Goal: Task Accomplishment & Management: Use online tool/utility

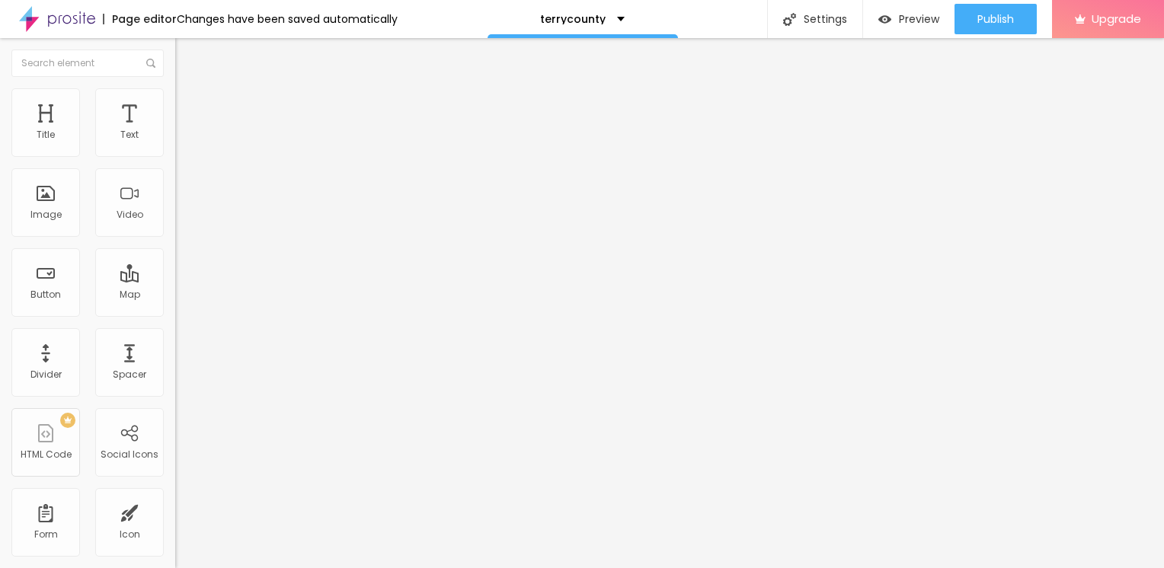
drag, startPoint x: 57, startPoint y: 408, endPoint x: 0, endPoint y: 385, distance: 61.8
click at [0, 385] on html "Page editor Changes have been saved automatically terrycounty Settings Page set…" at bounding box center [582, 284] width 1164 height 568
paste input "[URL][DOMAIN_NAME]"
type input "[URL][DOMAIN_NAME]"
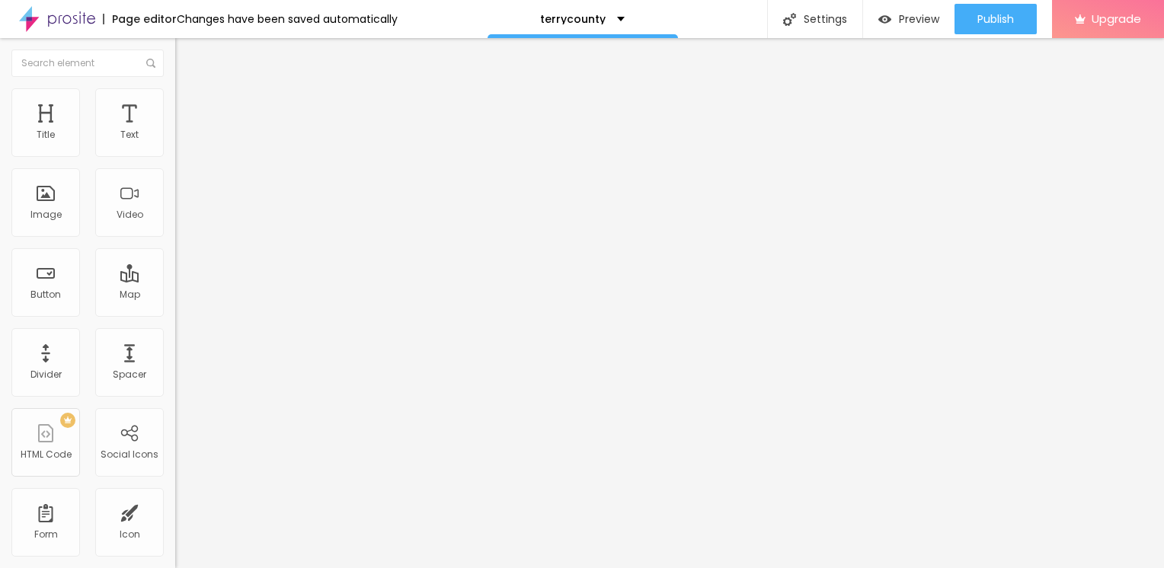
scroll to position [0, 0]
click at [187, 58] on img "button" at bounding box center [193, 55] width 12 height 12
click at [115, 126] on div "Text" at bounding box center [129, 122] width 69 height 69
click at [175, 131] on span "Add image" at bounding box center [206, 124] width 62 height 13
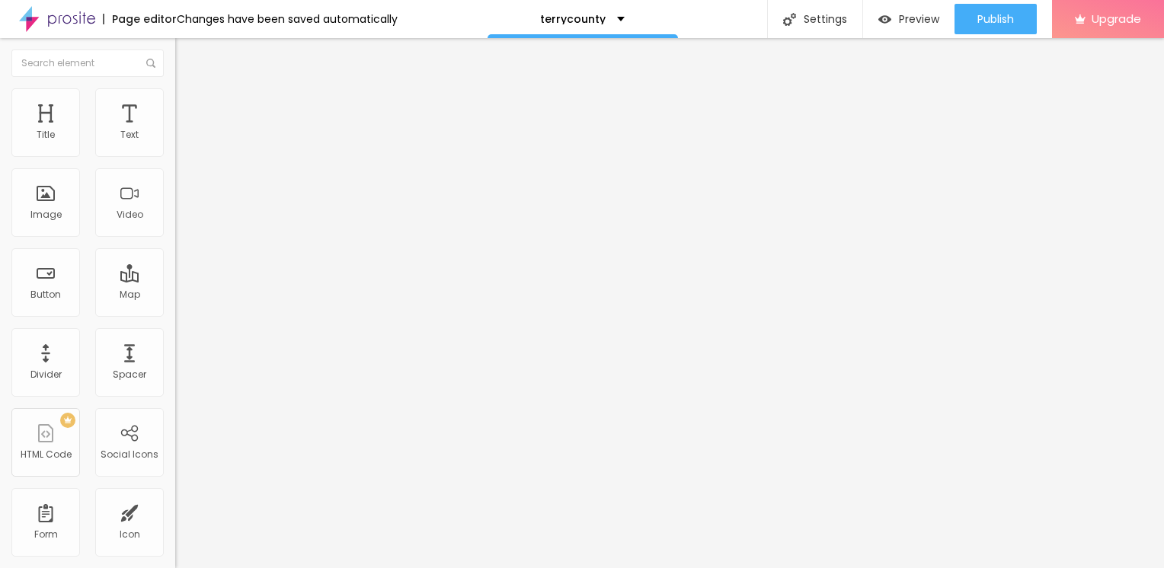
click at [175, 99] on li "Style" at bounding box center [262, 95] width 175 height 15
click at [187, 59] on img "button" at bounding box center [193, 55] width 12 height 12
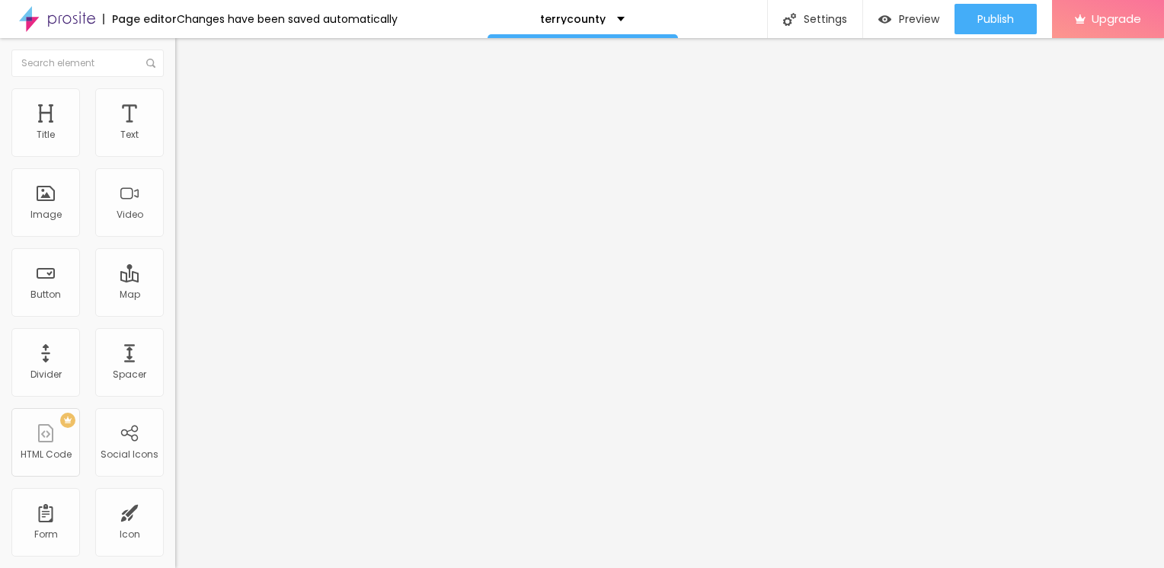
click at [189, 107] on span "Advanced" at bounding box center [213, 113] width 49 height 13
type input "7"
type input "8"
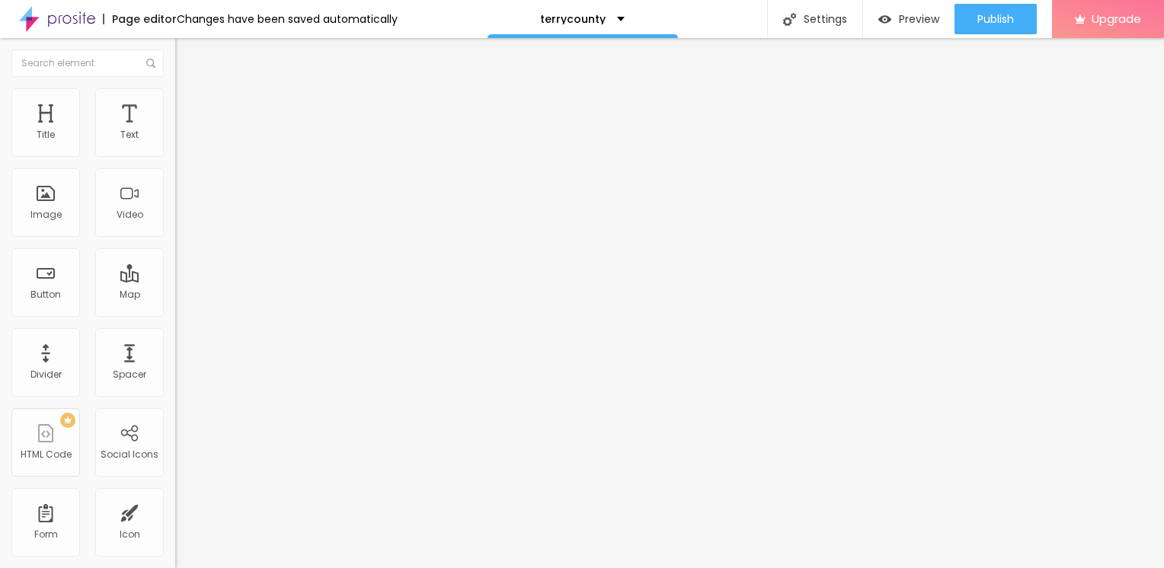
type input "10"
type input "15"
type input "18"
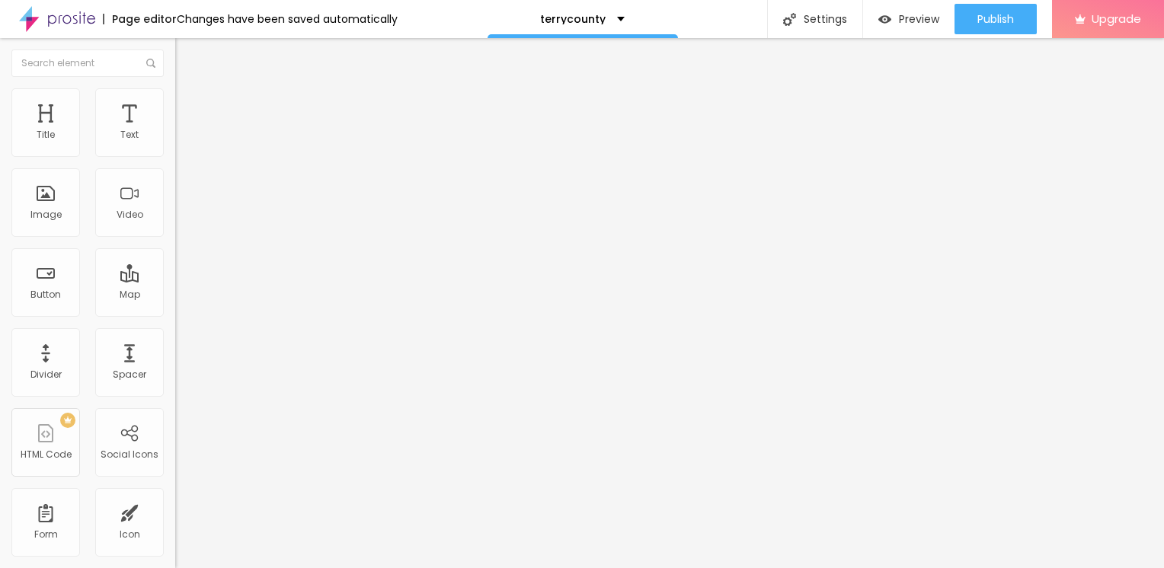
type input "18"
type input "20"
type input "23"
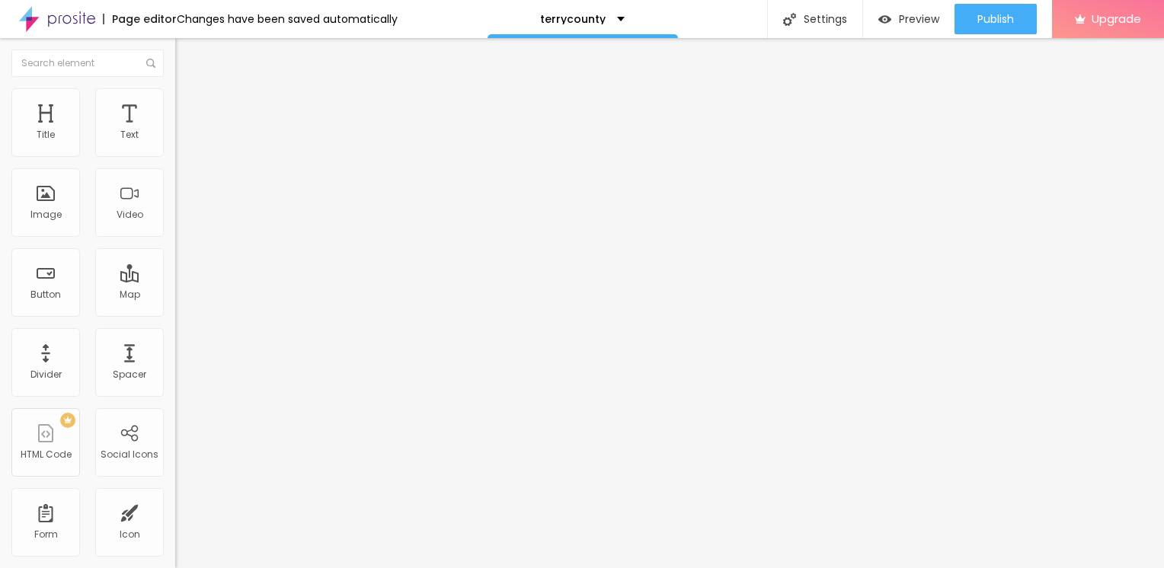
type input "25"
type input "27"
type input "29"
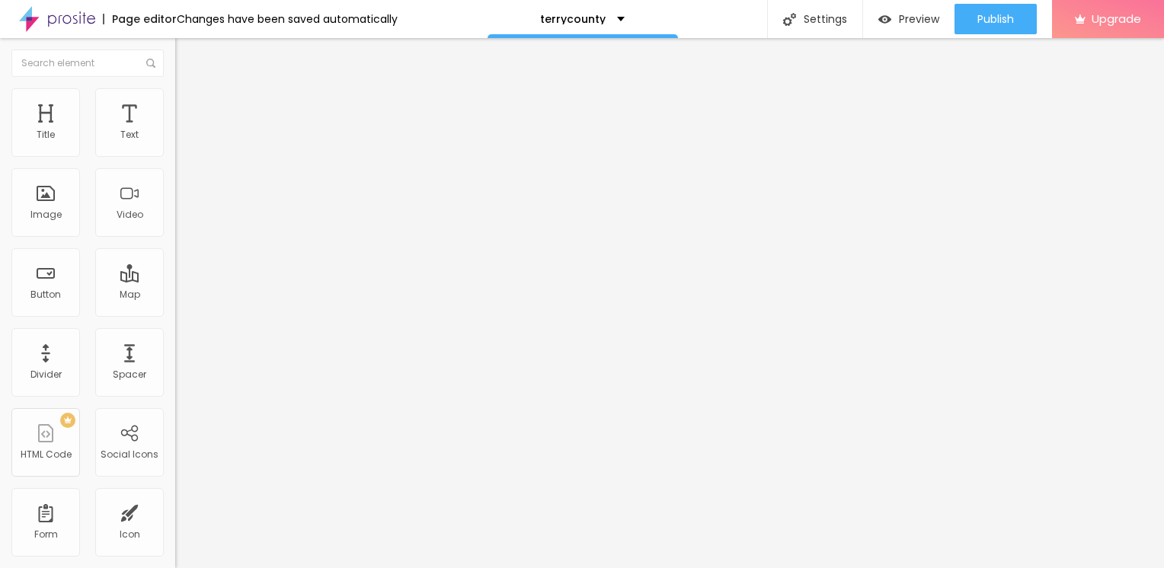
type input "29"
type input "30"
type input "31"
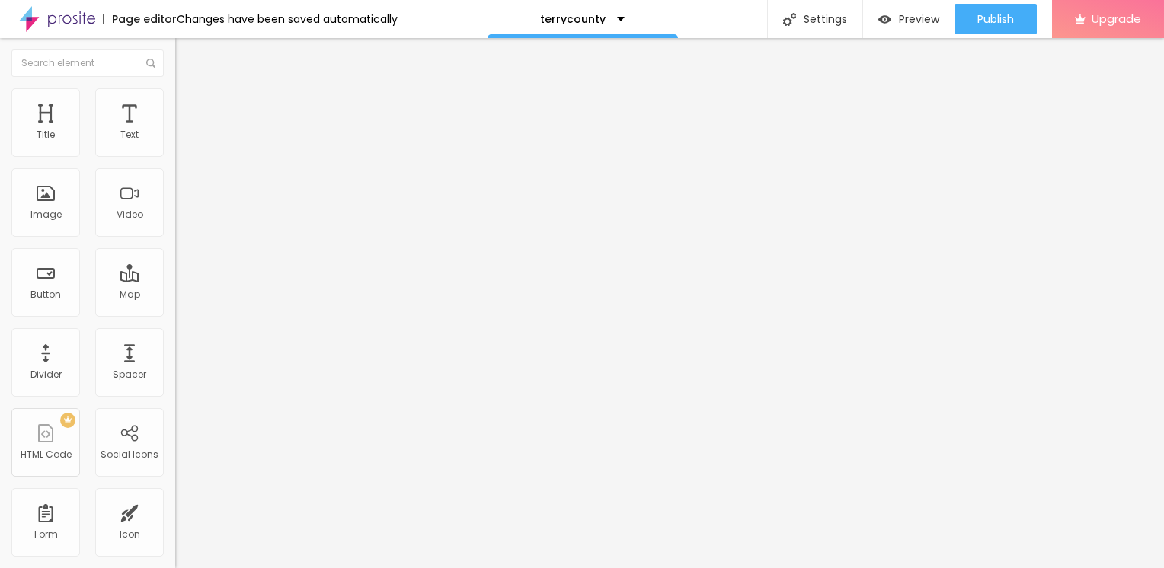
type input "32"
type input "33"
type input "34"
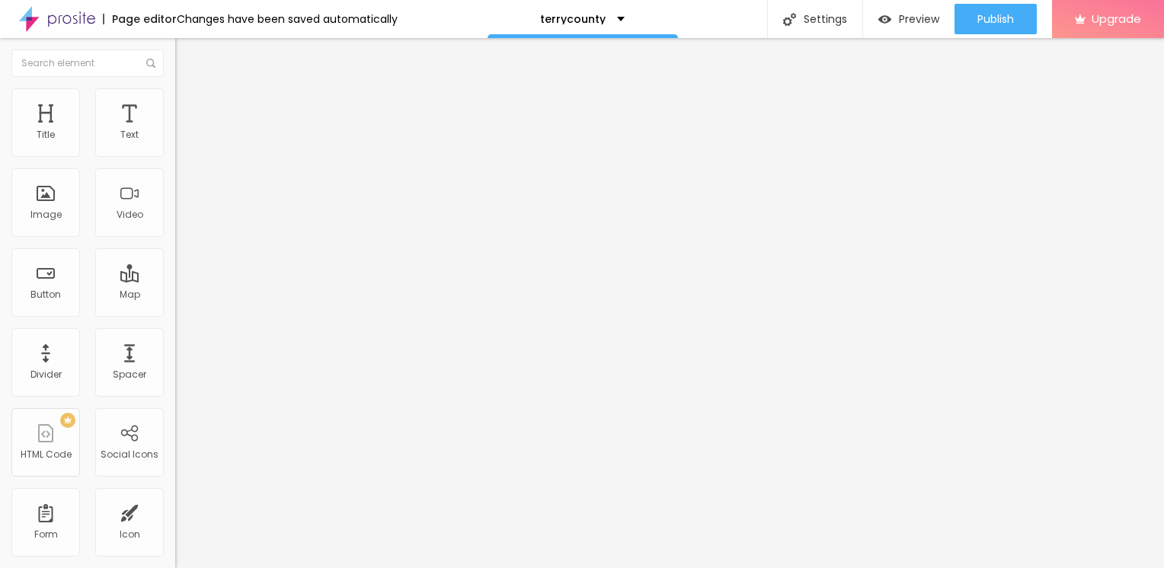
type input "34"
type input "35"
type input "36"
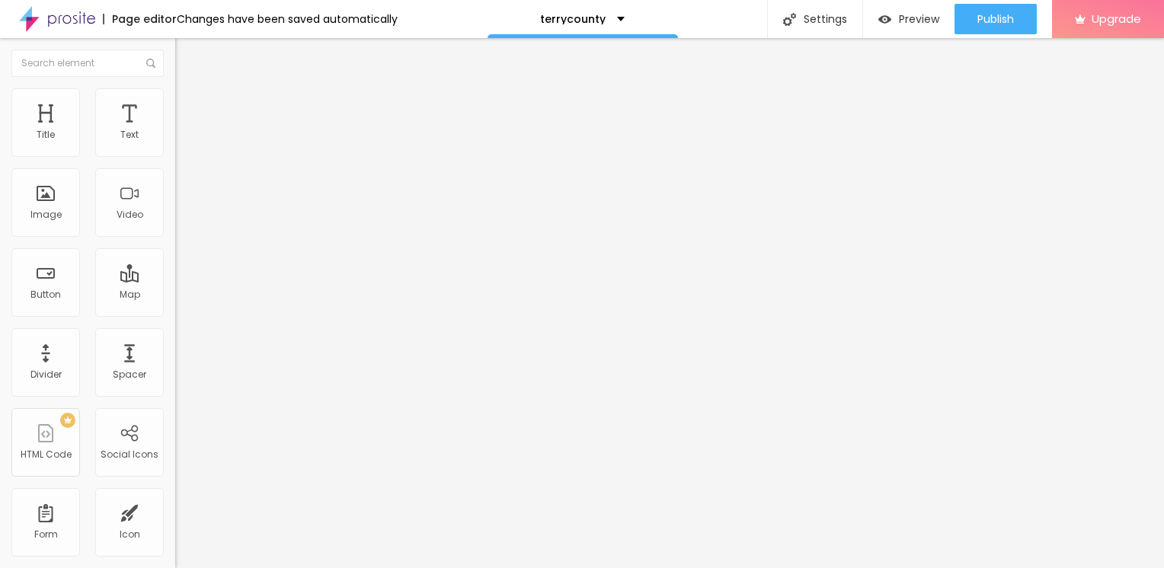
type input "37"
type input "38"
type input "39"
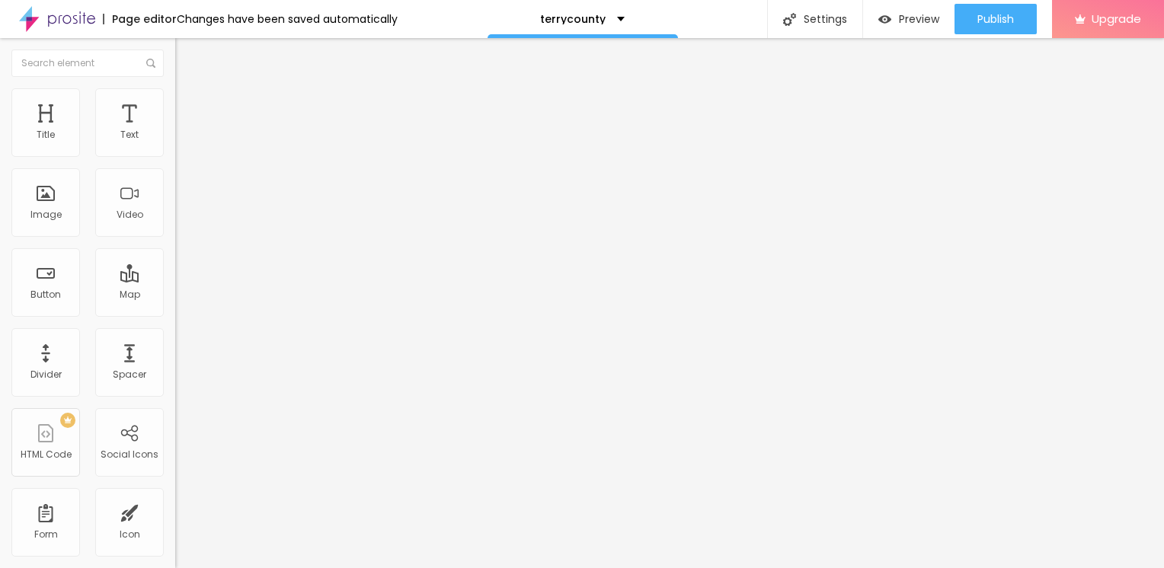
type input "39"
drag, startPoint x: 40, startPoint y: 148, endPoint x: 67, endPoint y: 157, distance: 28.9
type input "39"
click at [175, 295] on input "range" at bounding box center [224, 301] width 98 height 12
click at [189, 103] on span "Style" at bounding box center [200, 98] width 22 height 13
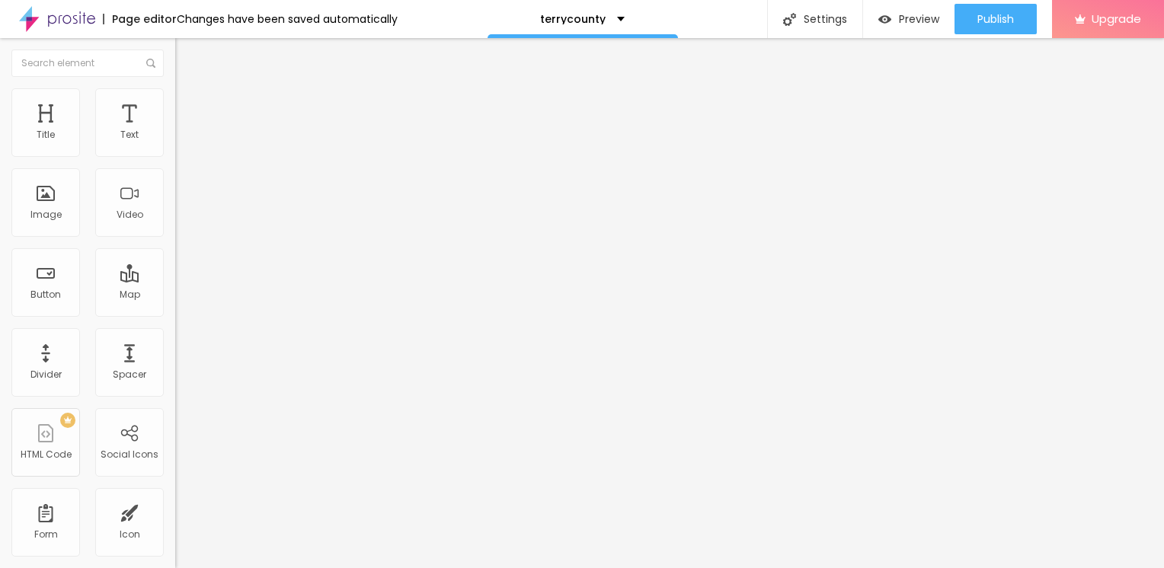
click at [175, 88] on li "Content" at bounding box center [262, 80] width 175 height 15
click at [175, 62] on button "Edit Image" at bounding box center [262, 55] width 175 height 35
click at [116, 123] on div "Text" at bounding box center [129, 122] width 69 height 69
click at [175, 146] on button "button" at bounding box center [185, 138] width 21 height 16
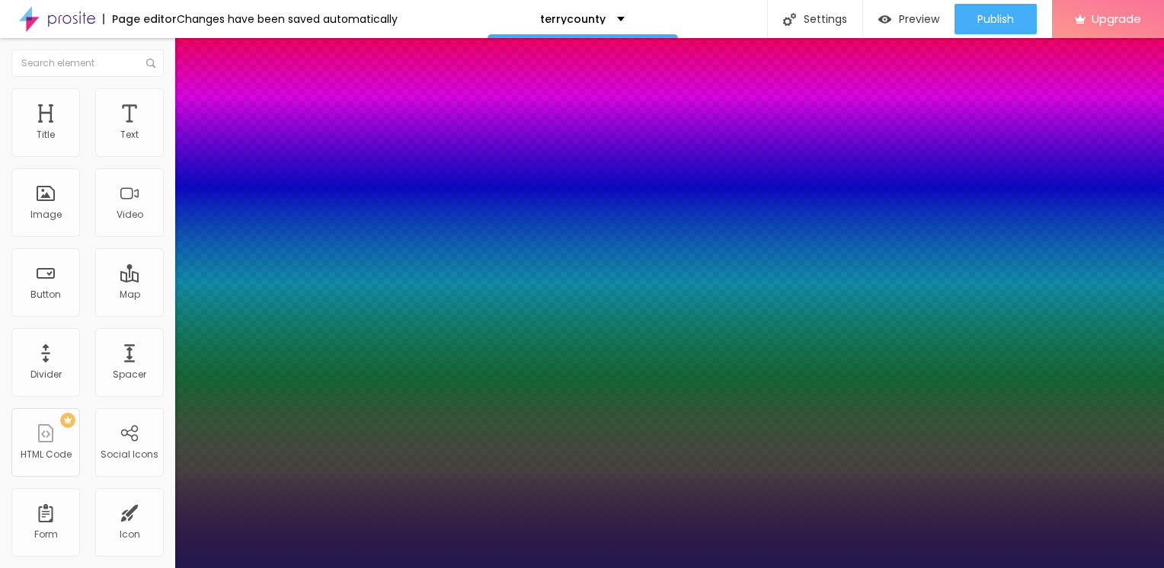
type input "1"
type input "18"
type input "1"
type input "19"
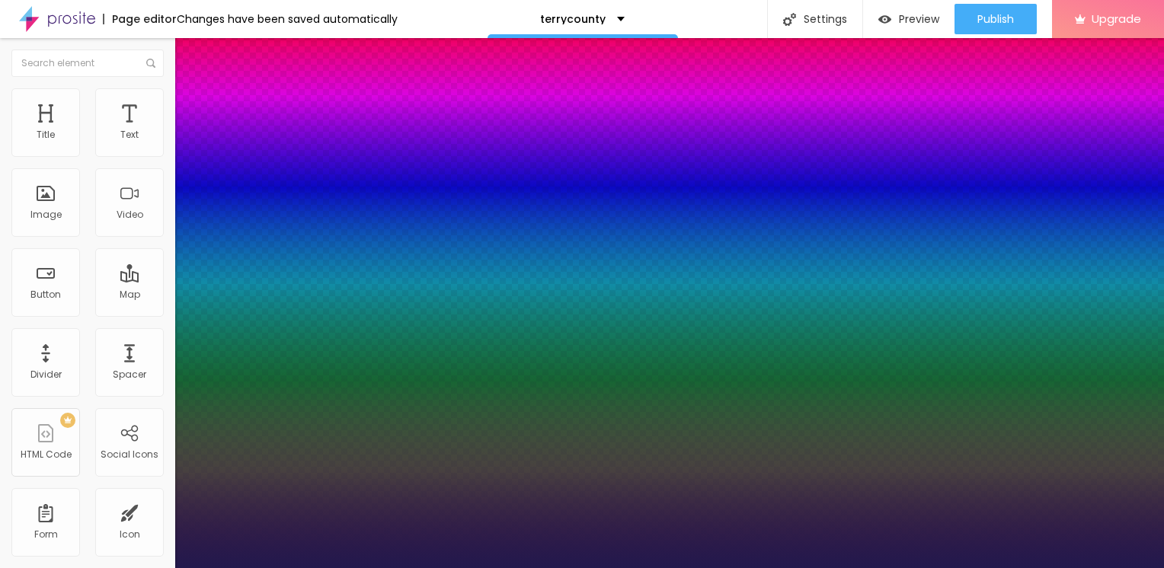
type input "19"
type input "1"
type input "20"
type input "1"
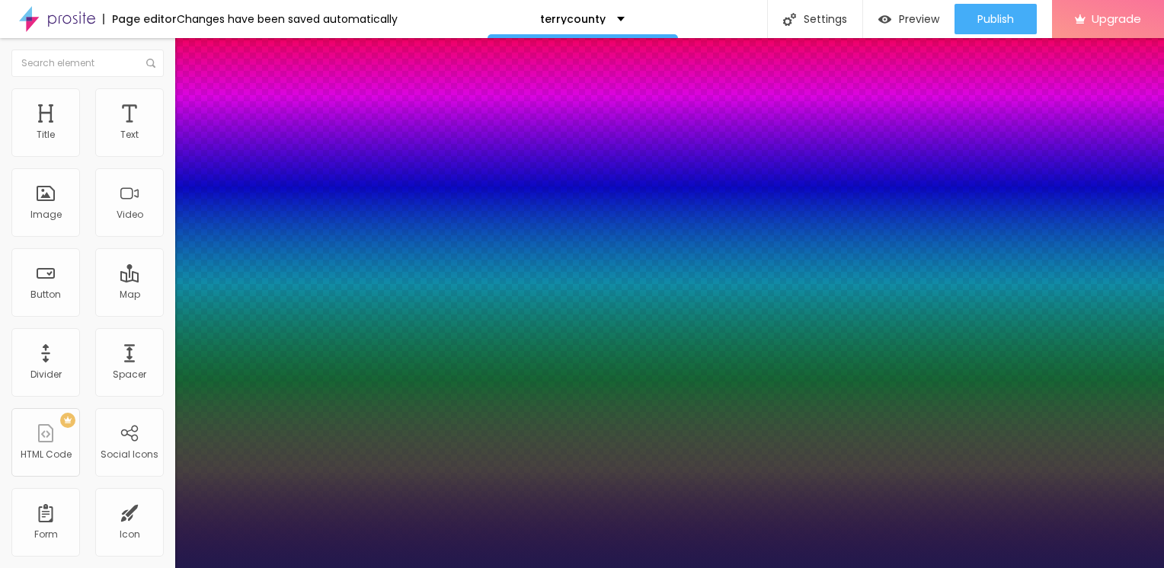
type input "21"
type input "1"
type input "22"
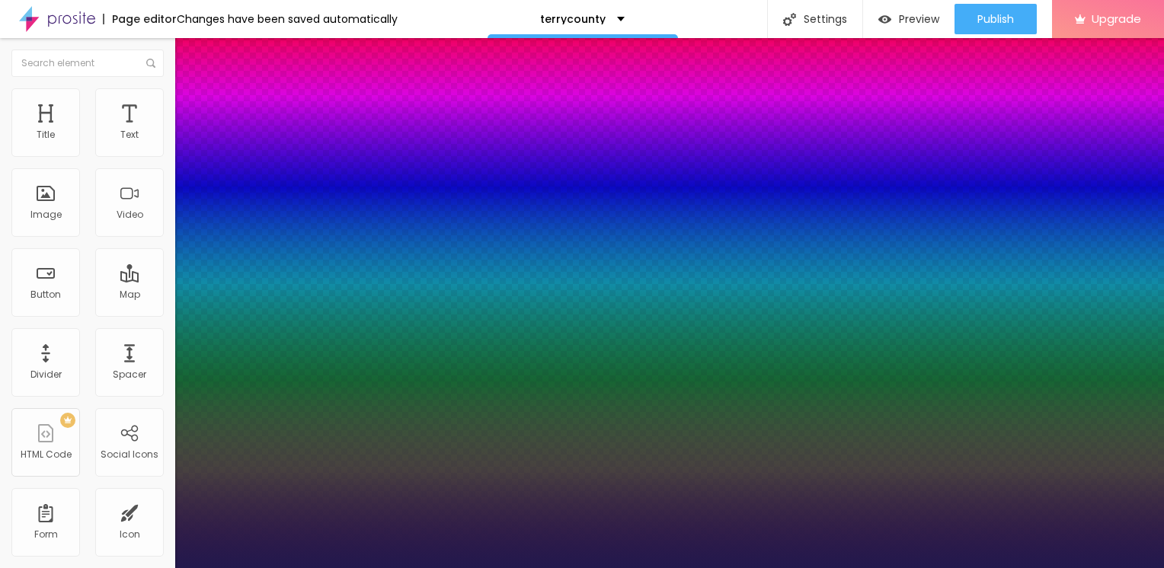
type input "1"
type input "25"
type input "1"
type input "27"
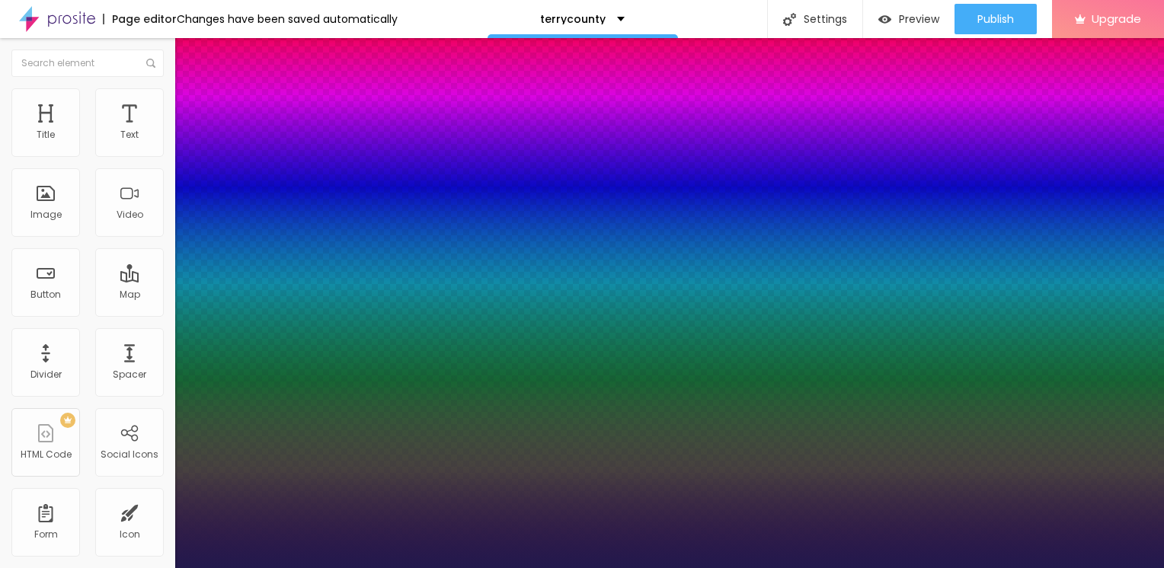
type input "27"
type input "1"
type input "29"
type input "1"
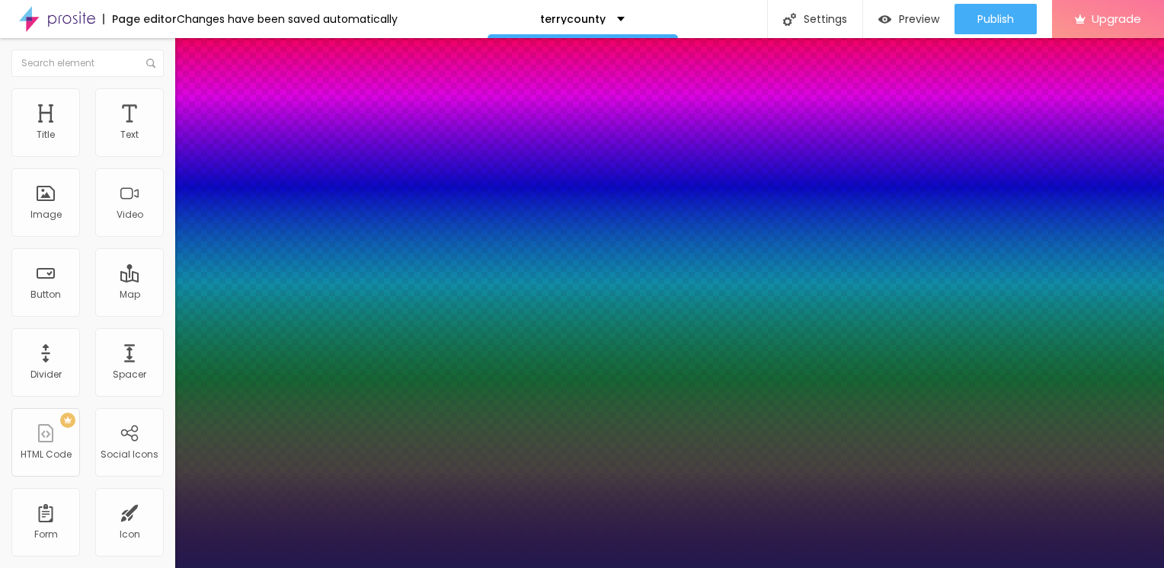
type input "28"
type input "1"
type input "27"
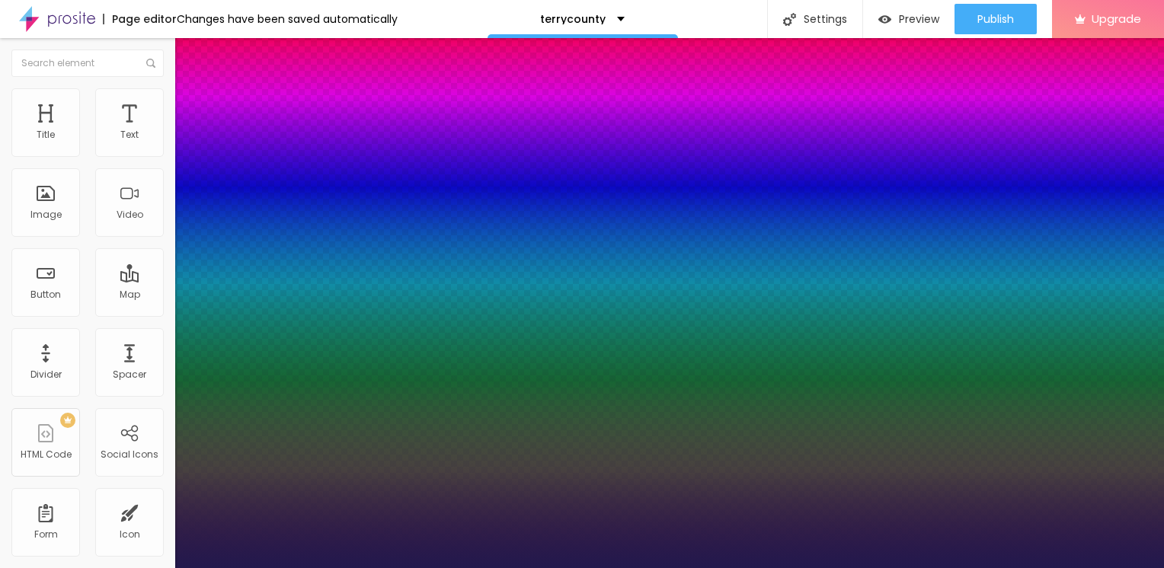
type input "1"
type input "26"
type input "1"
type input "24"
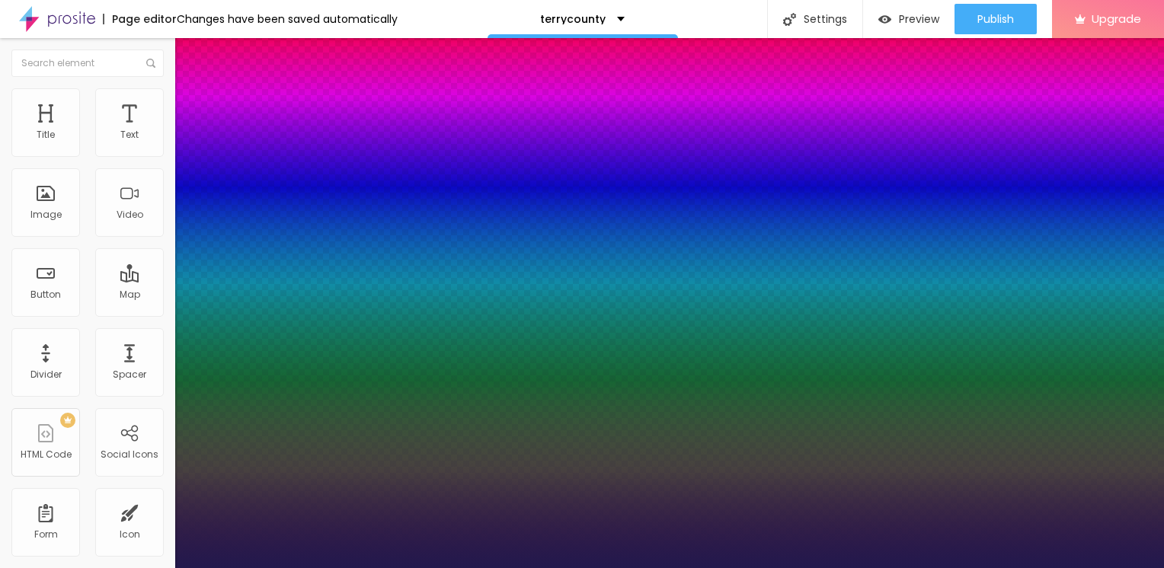
type input "24"
type input "1"
type input "25"
type input "1"
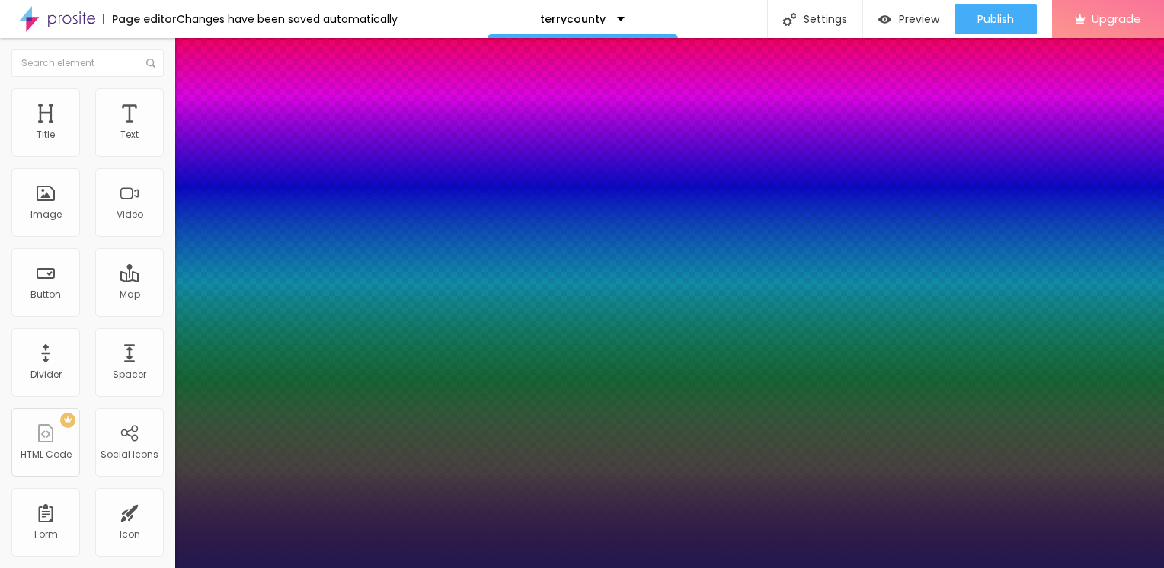
type input "26"
type input "1"
drag, startPoint x: 207, startPoint y: 260, endPoint x: 218, endPoint y: 257, distance: 10.9
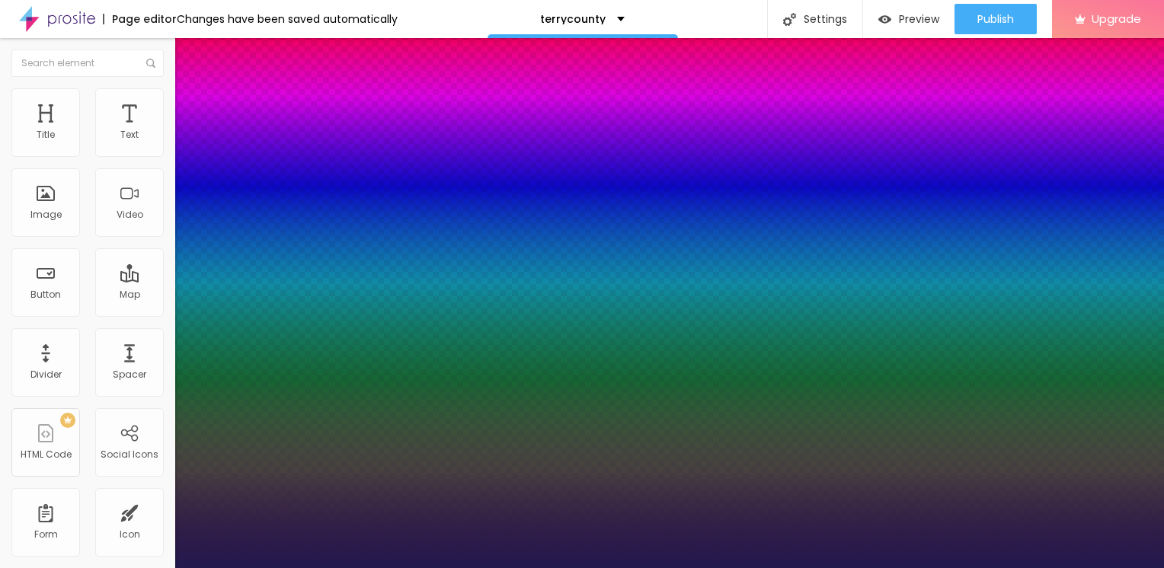
type input "25"
type input "1"
type input "24"
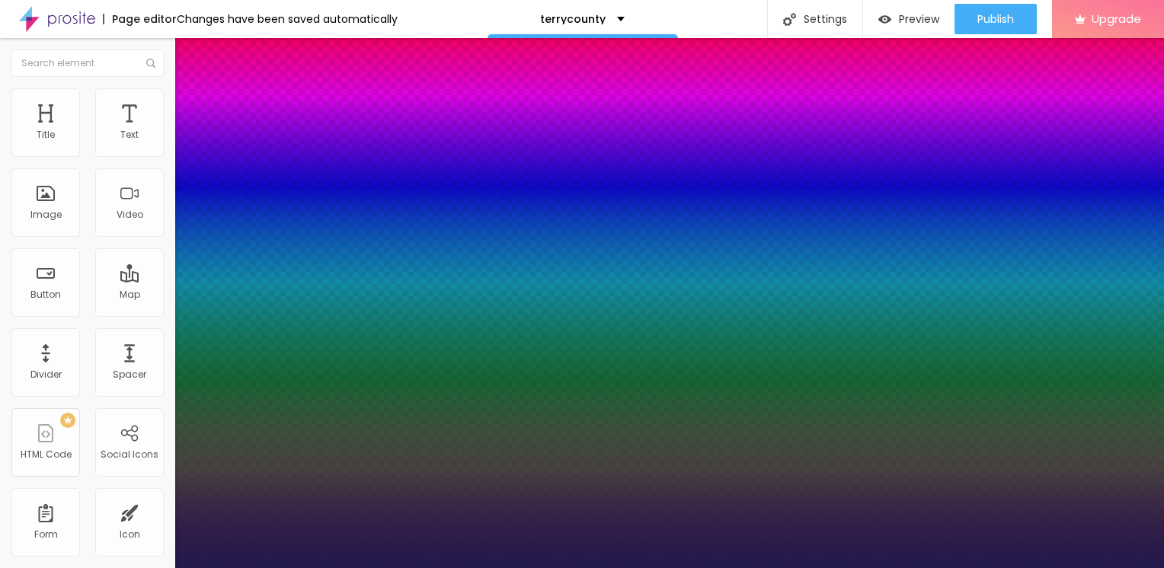
type input "1"
type input "23"
type input "1"
type input "24"
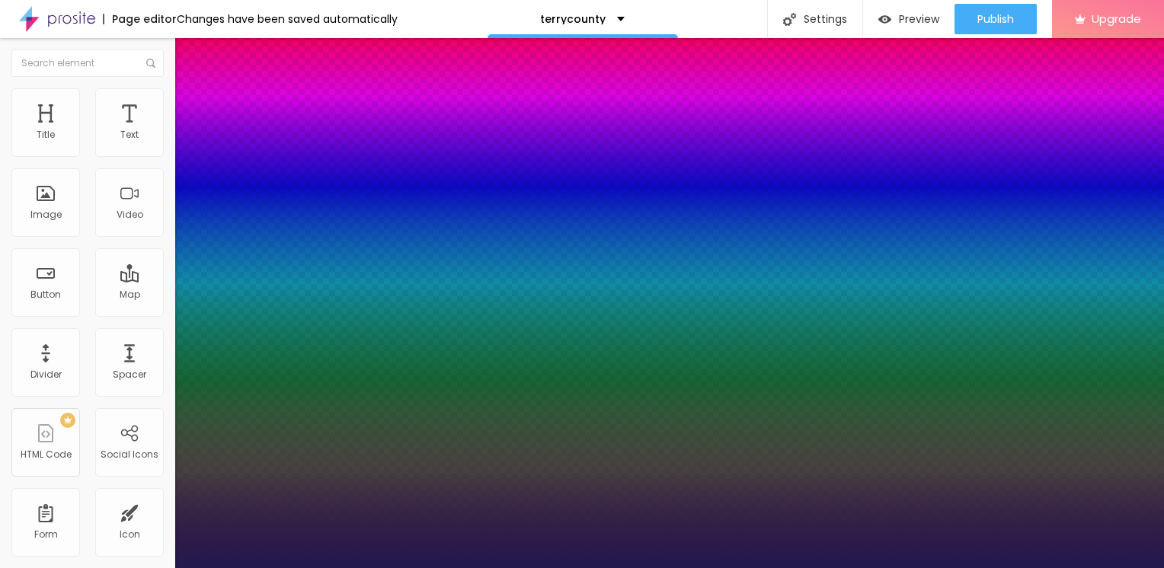
type input "24"
type input "1"
type input "25"
type input "1"
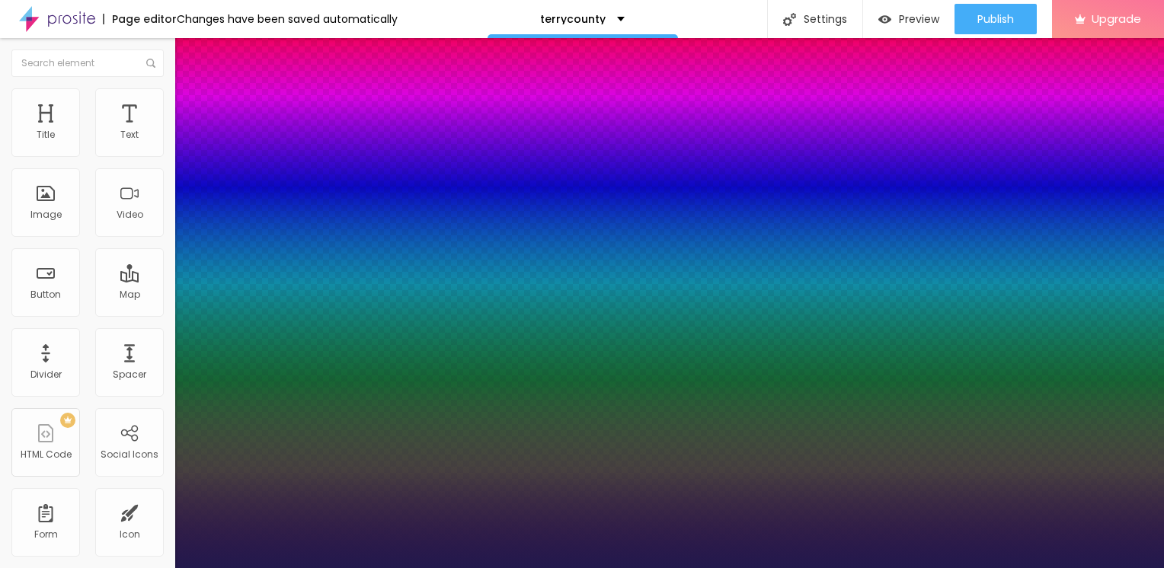
type input "25"
click at [96, 567] on div at bounding box center [582, 568] width 1164 height 0
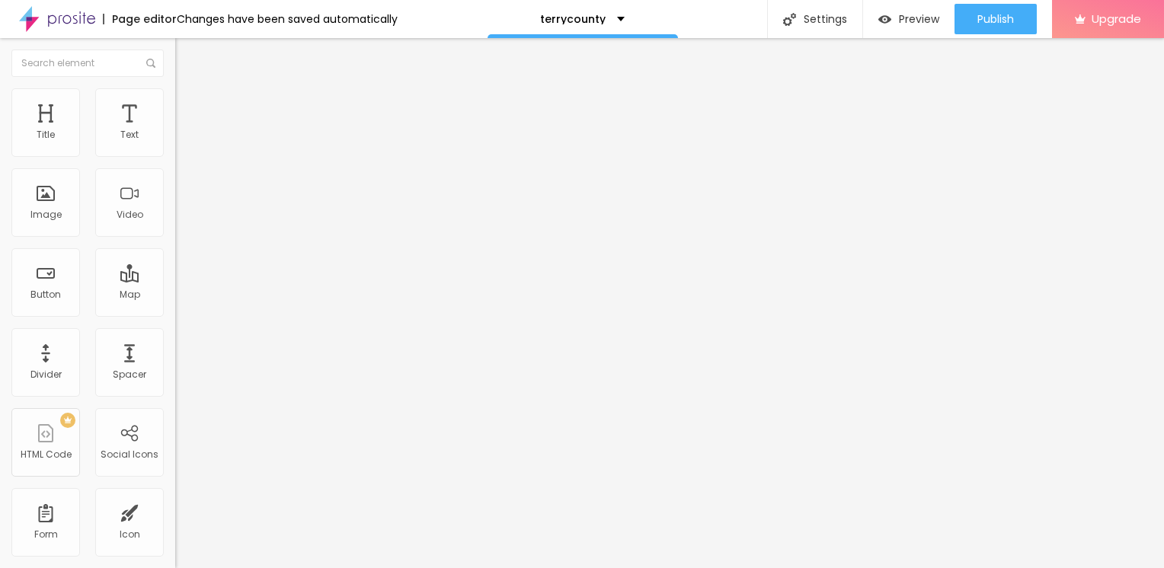
click at [181, 142] on icon "button" at bounding box center [185, 137] width 9 height 9
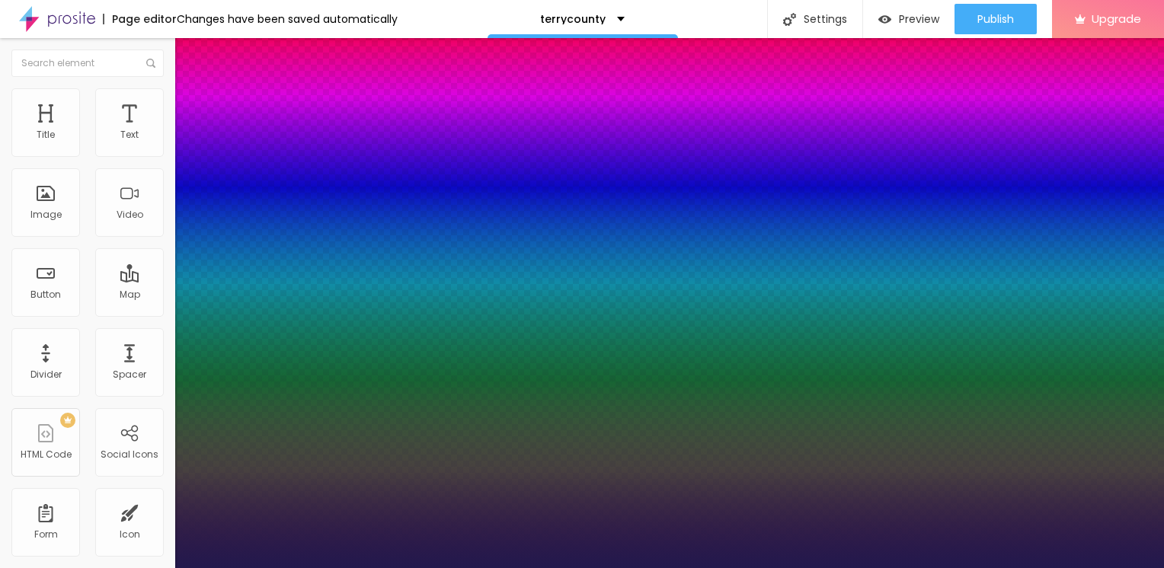
type input "1"
type input "18"
type input "1"
type input "21"
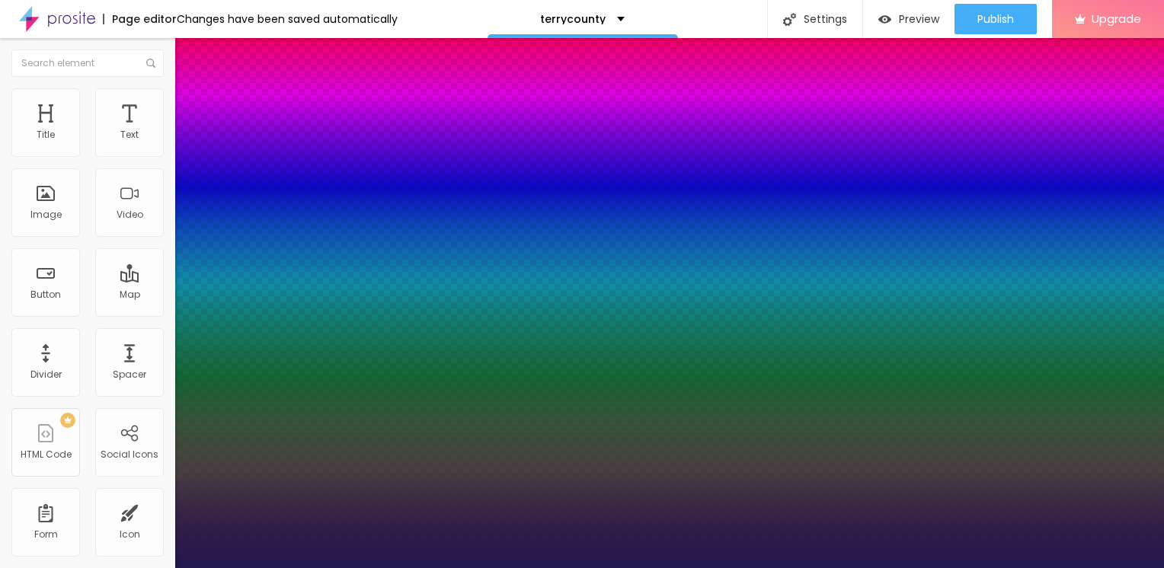
type input "21"
type input "1"
type input "24"
type input "1"
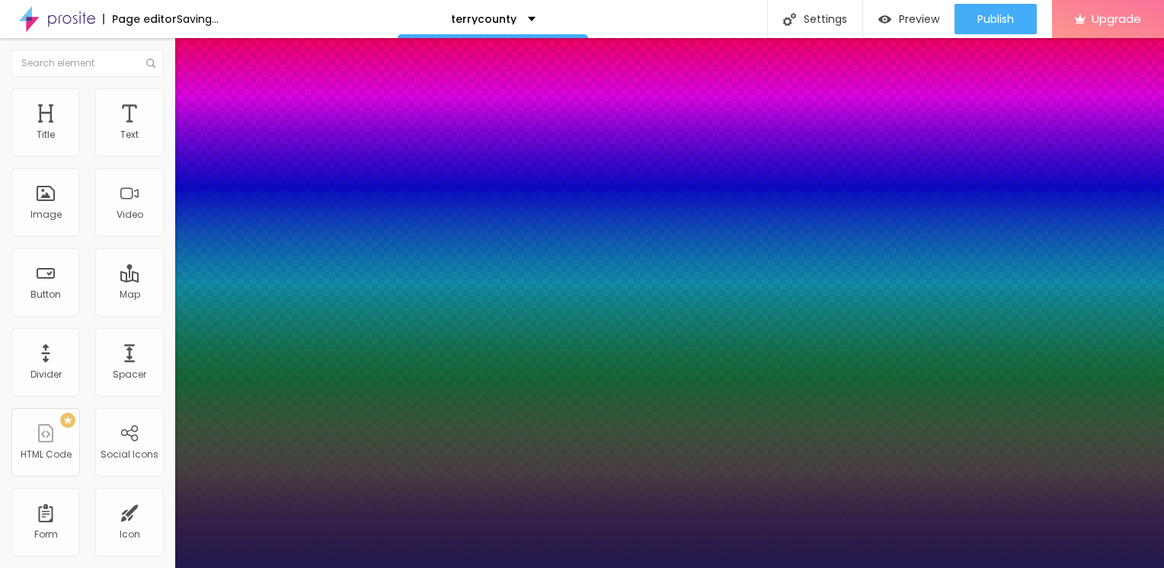
type input "31"
type input "1"
type input "34"
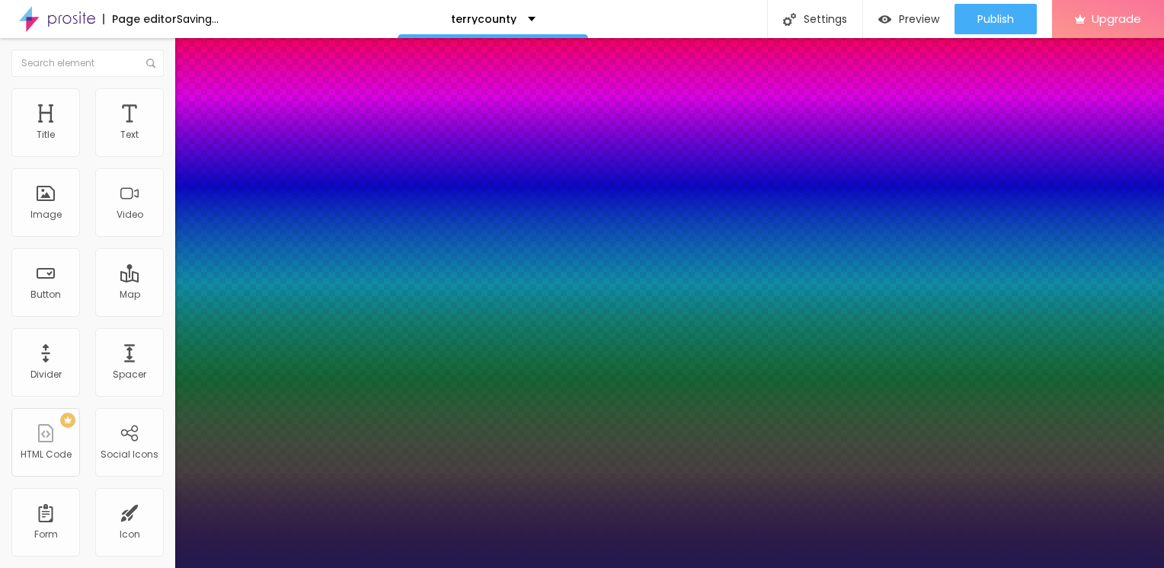
type input "1"
type input "37"
type input "1"
type input "38"
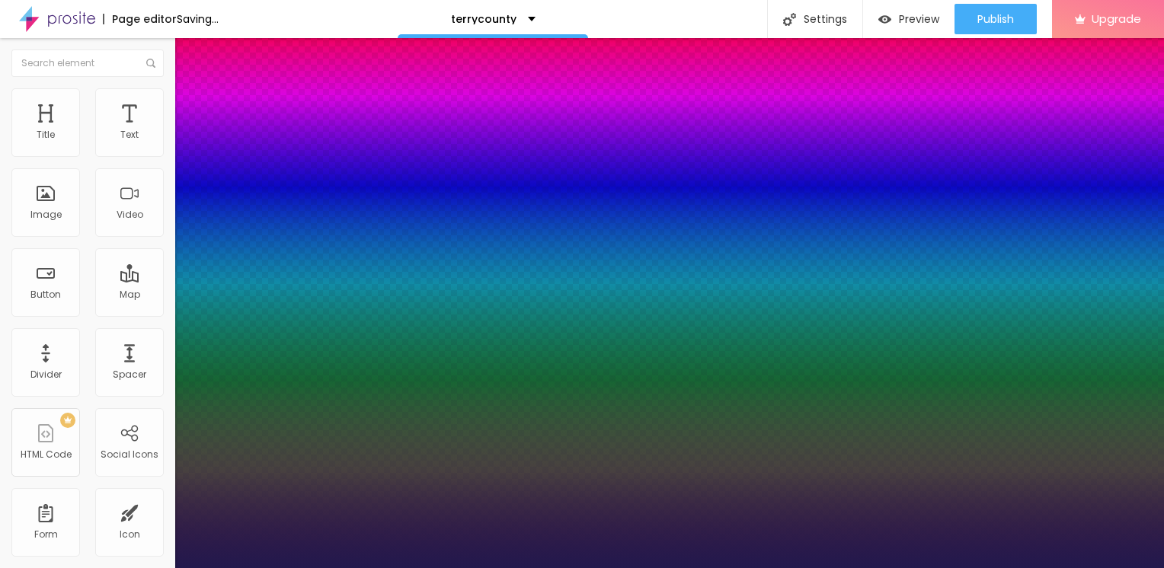
type input "38"
type input "1"
type input "39"
type input "1"
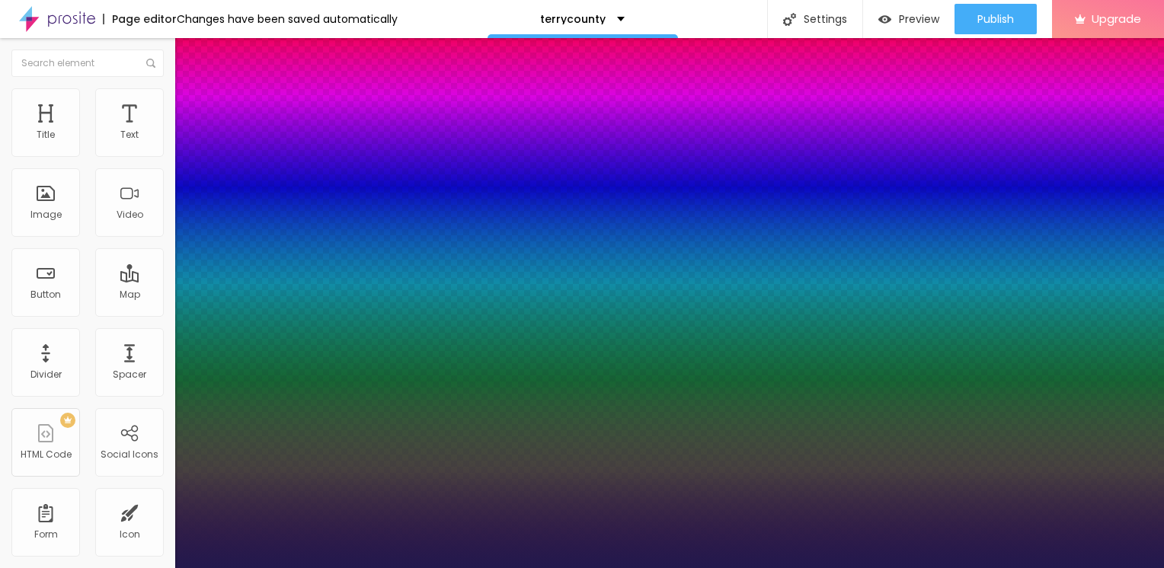
type input "37"
type input "1"
type input "36"
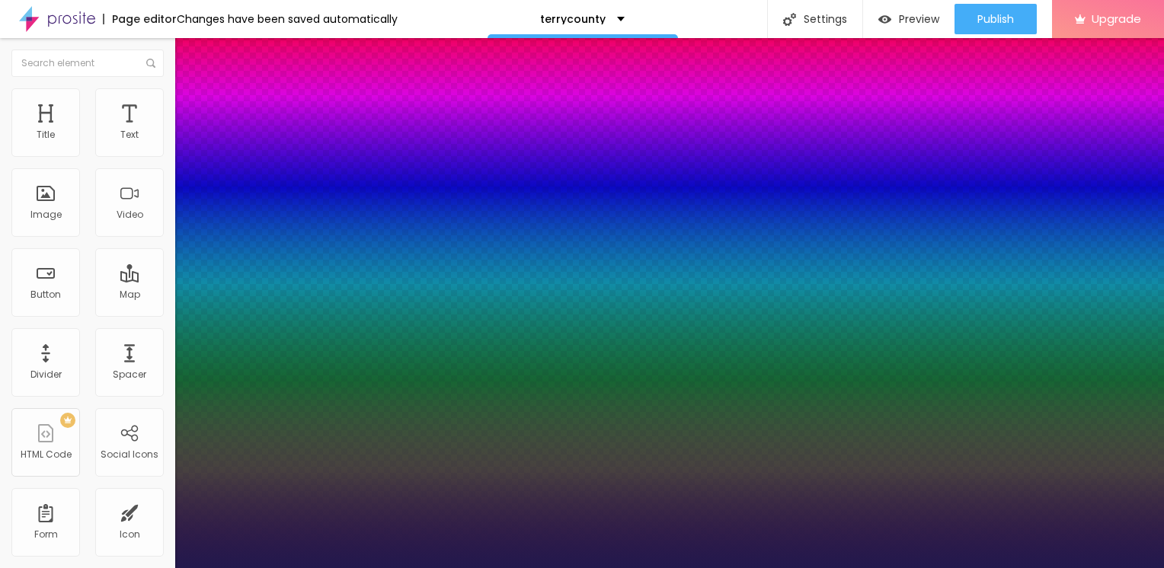
type input "1"
type input "35"
type input "1"
type input "33"
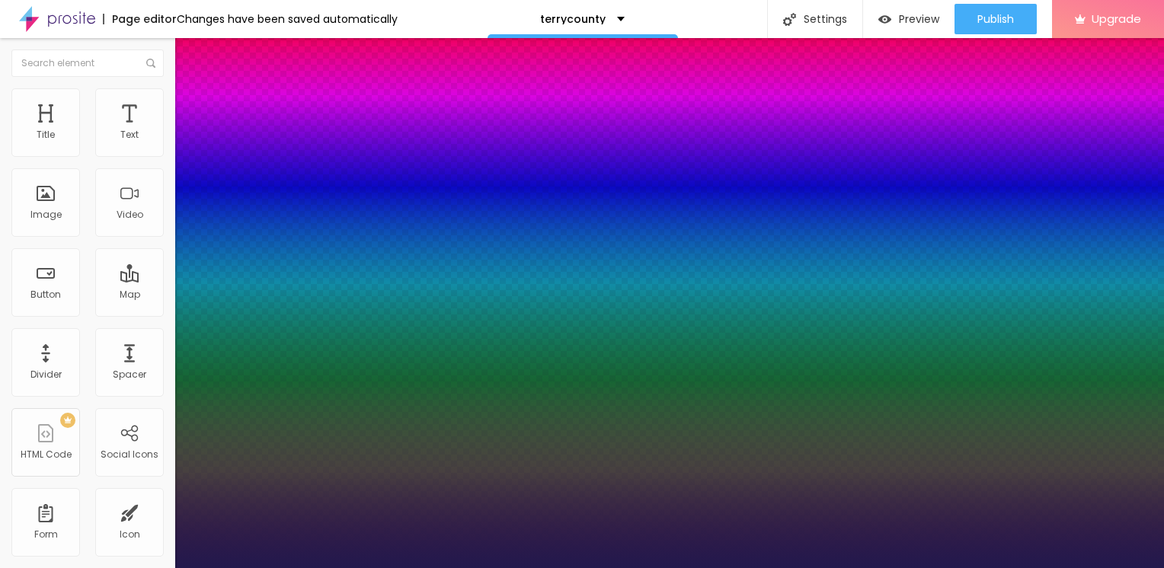
type input "33"
type input "1"
type input "32"
type input "1"
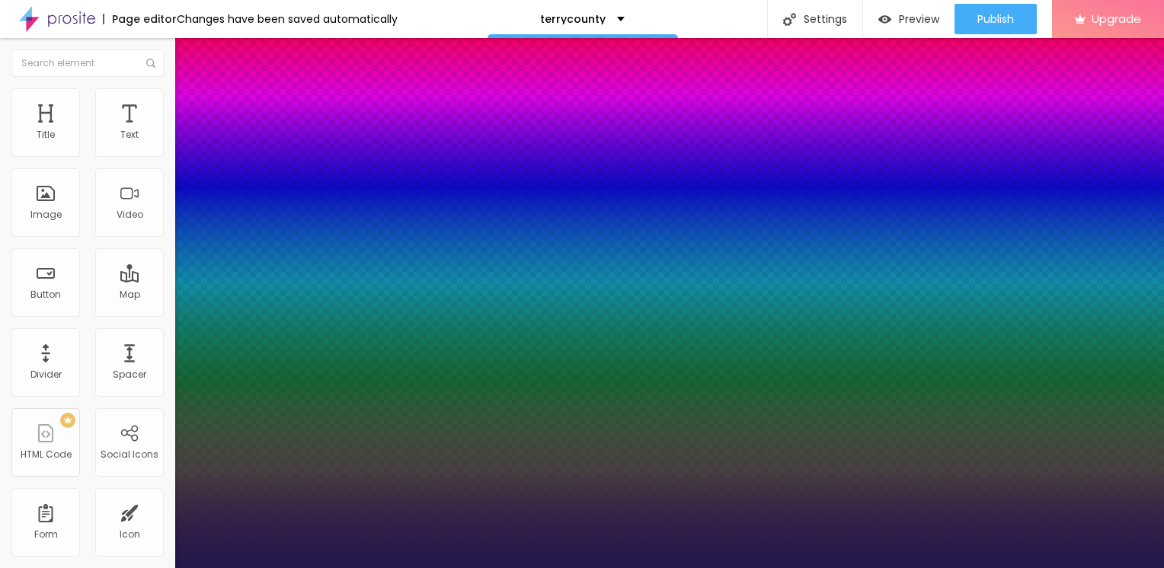
type input "31"
type input "1"
type input "30"
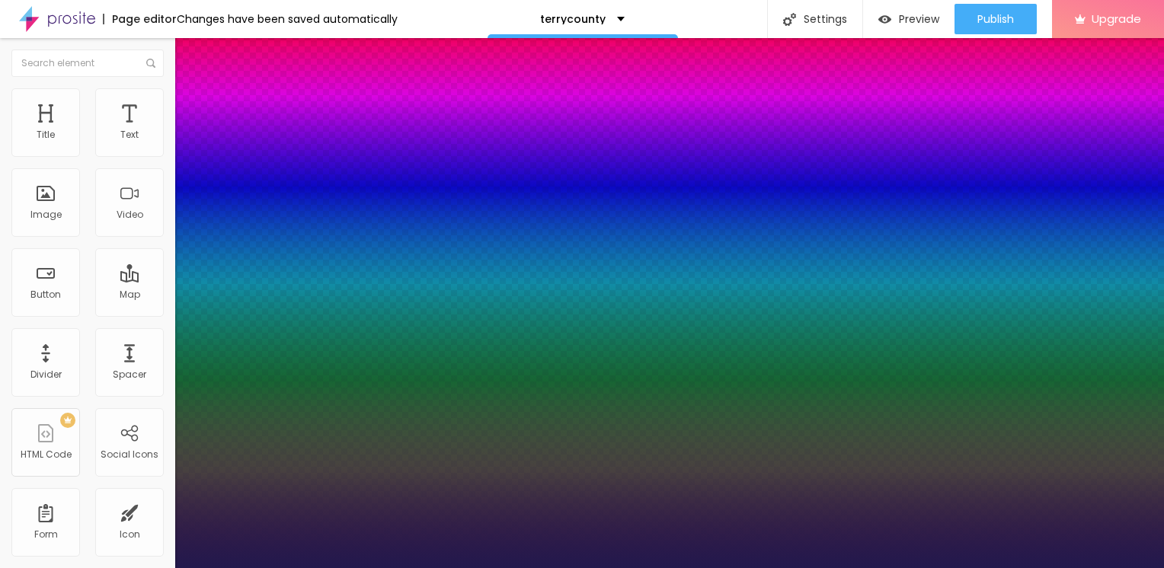
type input "1"
type input "28"
type input "1"
type input "27"
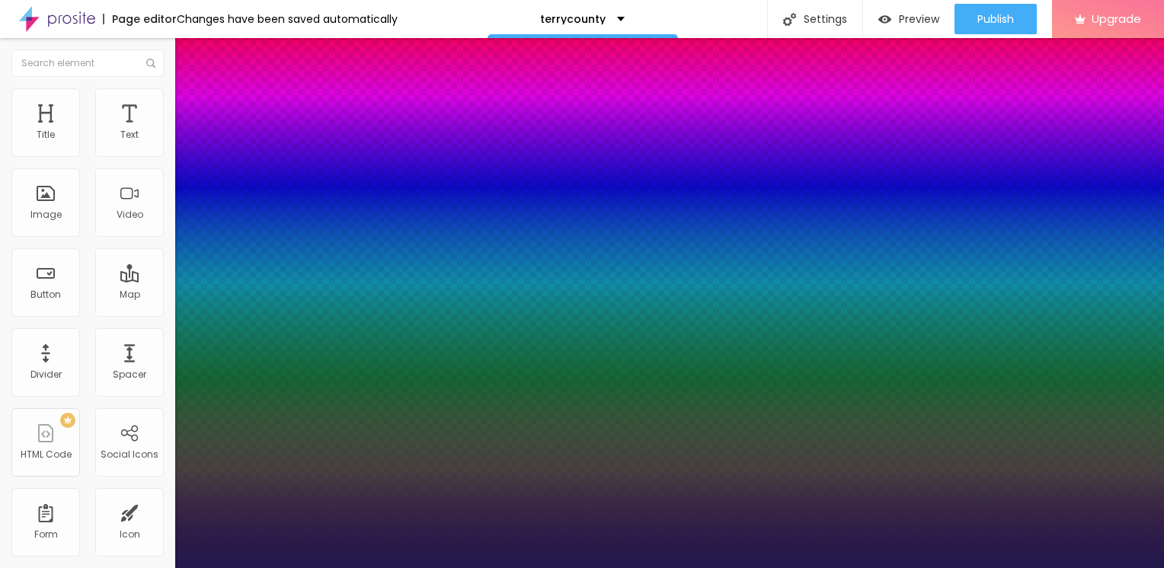
type input "27"
type input "1"
type input "26"
type input "1"
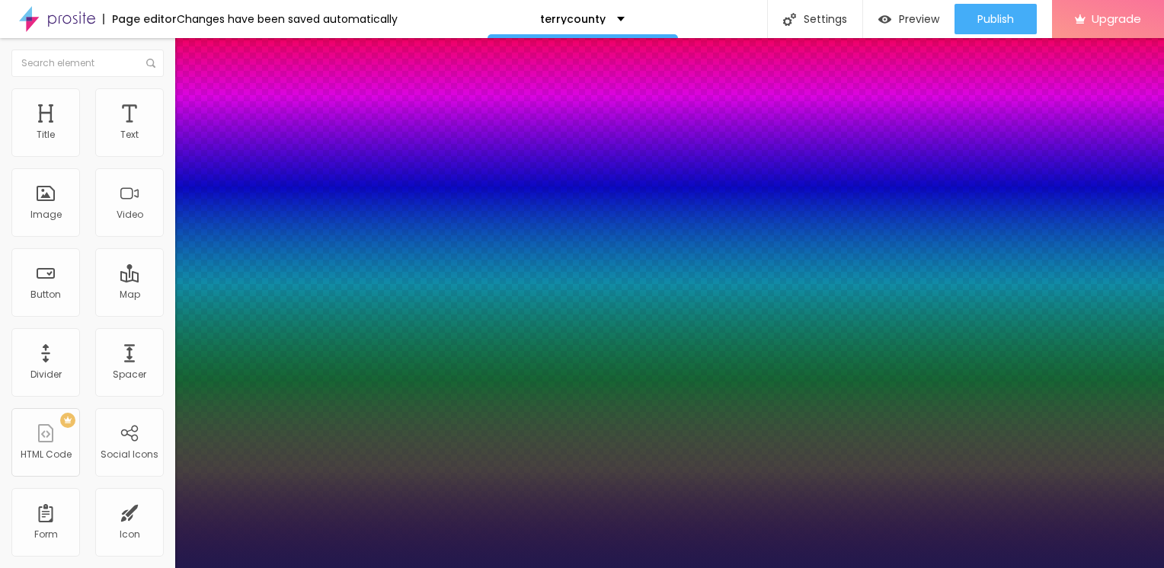
type input "25"
type input "1"
drag, startPoint x: 205, startPoint y: 258, endPoint x: 216, endPoint y: 258, distance: 11.4
type input "25"
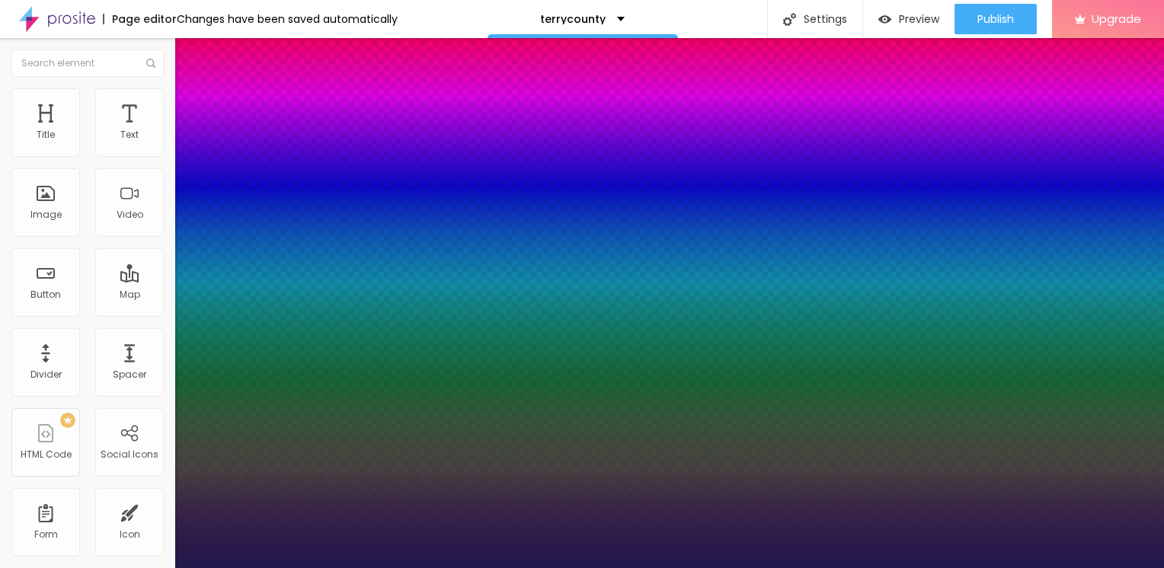
type input "1"
click at [522, 567] on div at bounding box center [582, 568] width 1164 height 0
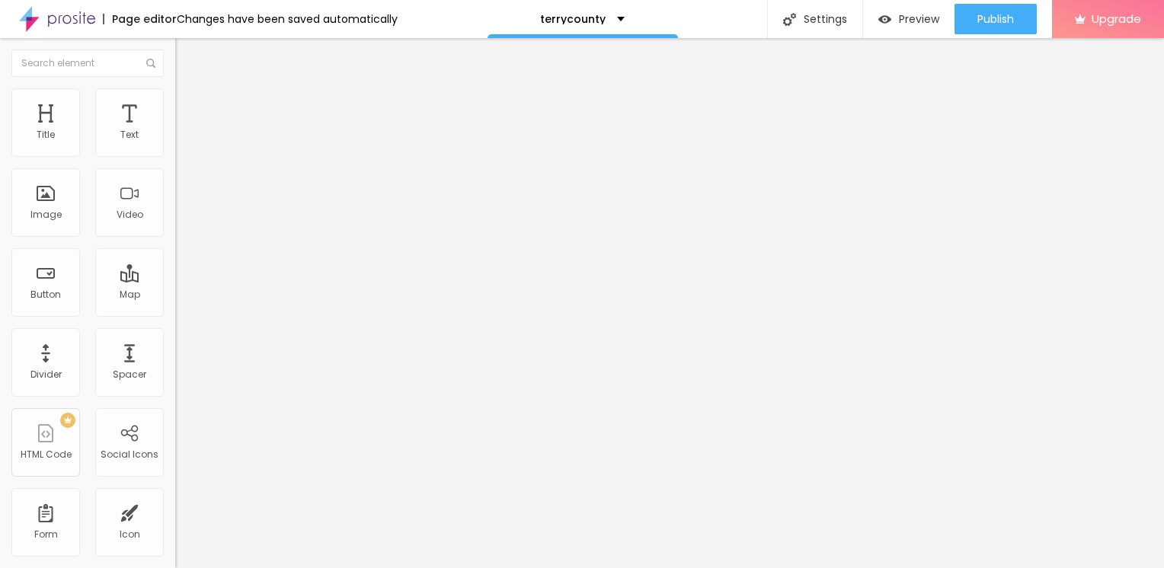
click at [187, 54] on img "button" at bounding box center [193, 55] width 12 height 12
click at [187, 53] on div "Edit Text" at bounding box center [221, 55] width 69 height 12
click at [175, 143] on input "Click me" at bounding box center [266, 135] width 183 height 15
drag, startPoint x: 65, startPoint y: 177, endPoint x: -3, endPoint y: 139, distance: 77.7
click at [0, 139] on html "Page editor Changes have been saved automatically terrycounty Settings Page set…" at bounding box center [582, 284] width 1164 height 568
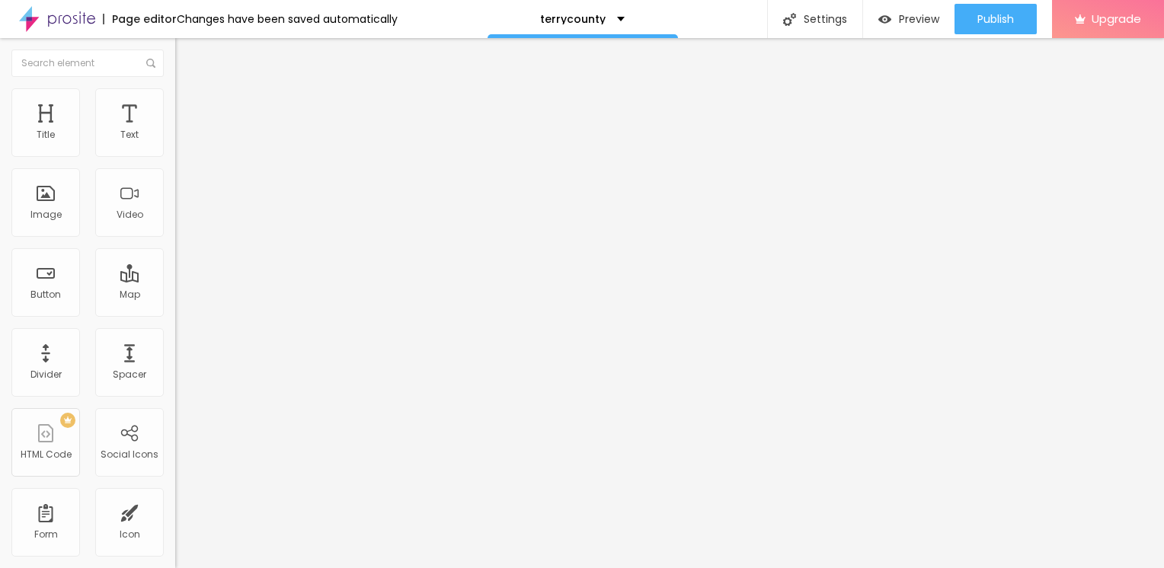
paste input "→ VIEW DOCUMENT HERE"
type input "→ VIEW DOCUMENT HERE"
click at [175, 314] on input "https://" at bounding box center [266, 306] width 183 height 15
drag, startPoint x: 59, startPoint y: 315, endPoint x: -3, endPoint y: 315, distance: 61.7
click at [0, 315] on html "Page editor Changes have been saved automatically terrycounty Settings Page set…" at bounding box center [582, 284] width 1164 height 568
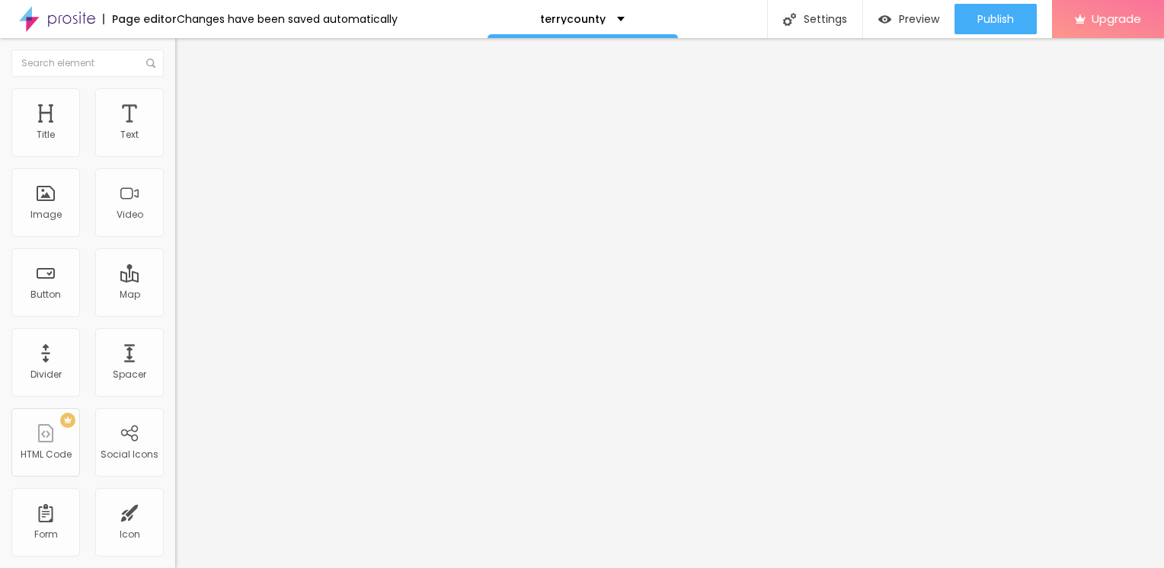
paste input "[DOMAIN_NAME][URL]"
type input "[URL][DOMAIN_NAME]"
click at [187, 54] on div "Edit Button" at bounding box center [227, 55] width 81 height 12
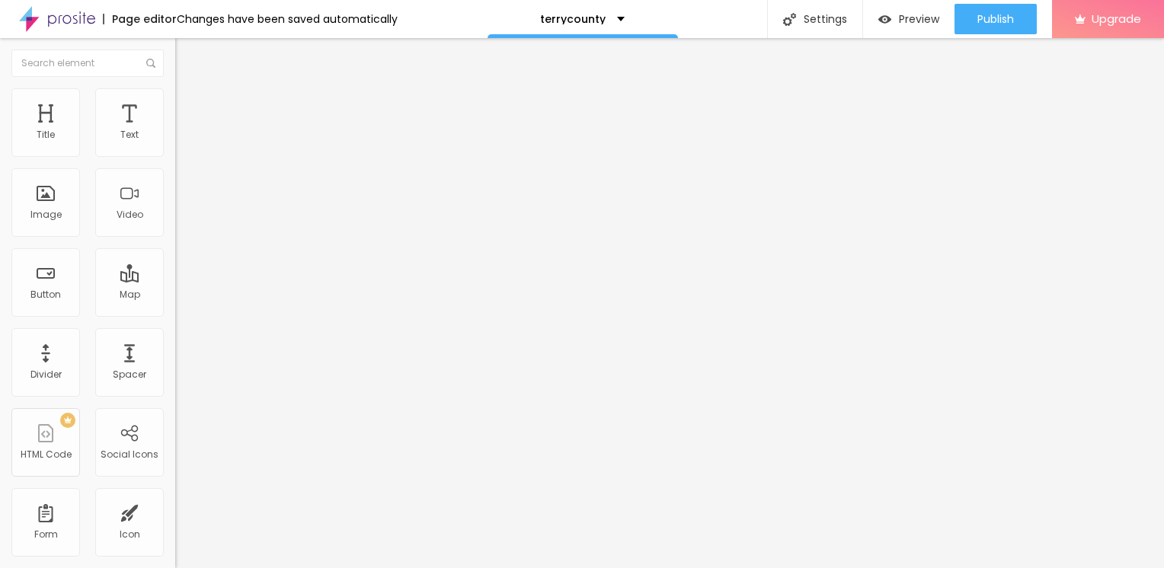
click at [187, 60] on img "button" at bounding box center [193, 55] width 12 height 12
click at [187, 51] on div "Edit Text" at bounding box center [221, 55] width 69 height 12
click at [55, 224] on div "Image" at bounding box center [45, 202] width 69 height 69
click at [175, 131] on span "Add image" at bounding box center [206, 124] width 62 height 13
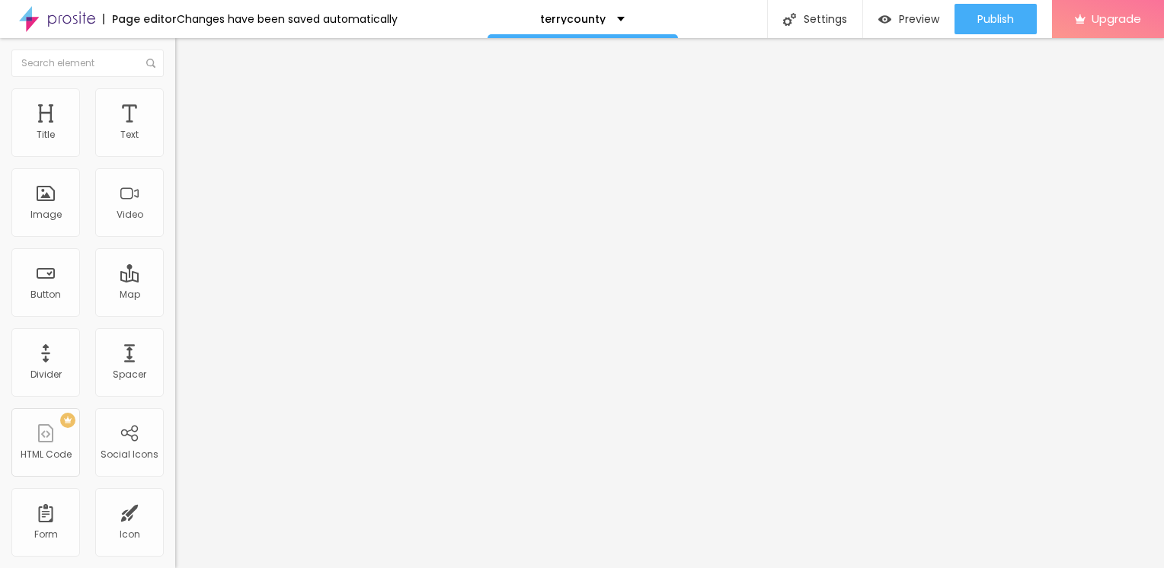
click at [189, 105] on span "Style" at bounding box center [200, 98] width 22 height 13
type input "95"
type input "35"
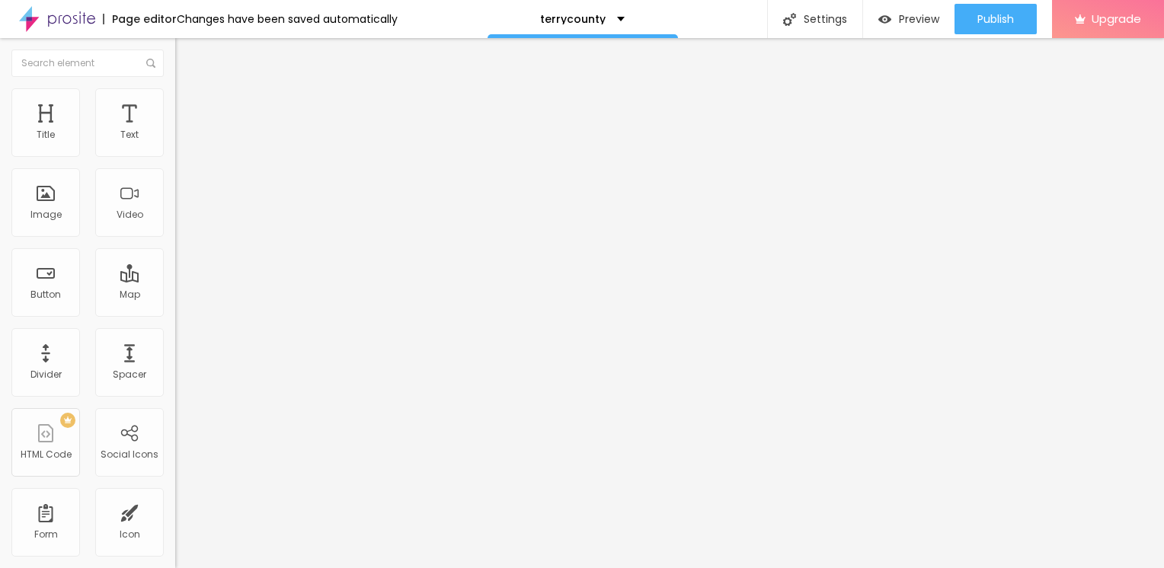
type input "35"
type input "10"
type input "15"
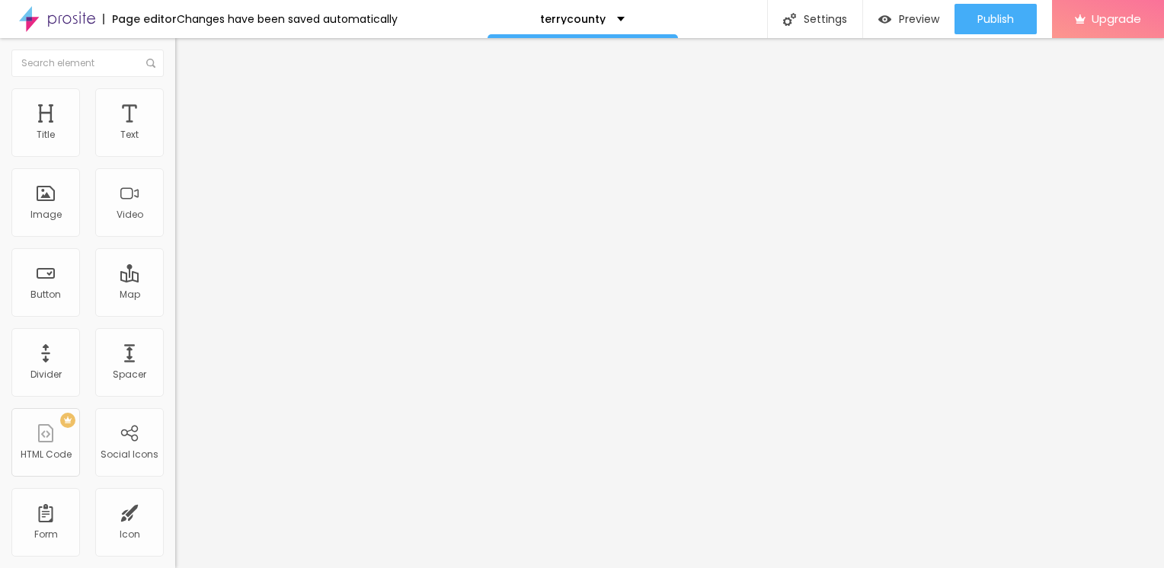
type input "10"
drag, startPoint x: 157, startPoint y: 161, endPoint x: -3, endPoint y: 152, distance: 160.2
type input "10"
click at [175, 152] on input "range" at bounding box center [224, 150] width 98 height 12
click at [175, 88] on li "Content" at bounding box center [262, 80] width 175 height 15
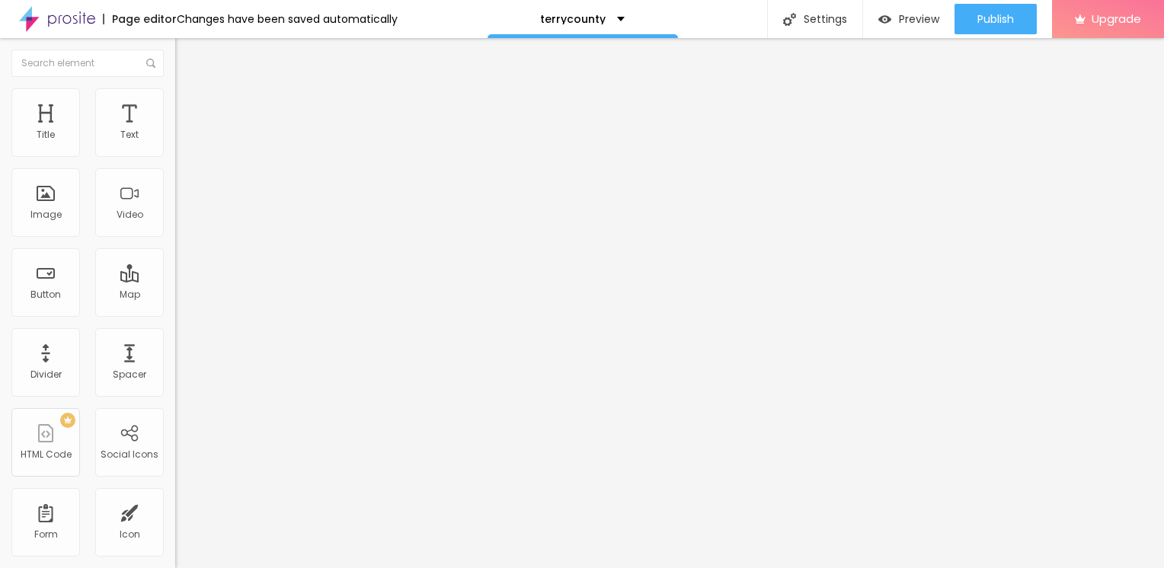
click at [187, 56] on div "Edit Image" at bounding box center [227, 55] width 80 height 12
click at [181, 142] on icon "button" at bounding box center [185, 137] width 9 height 9
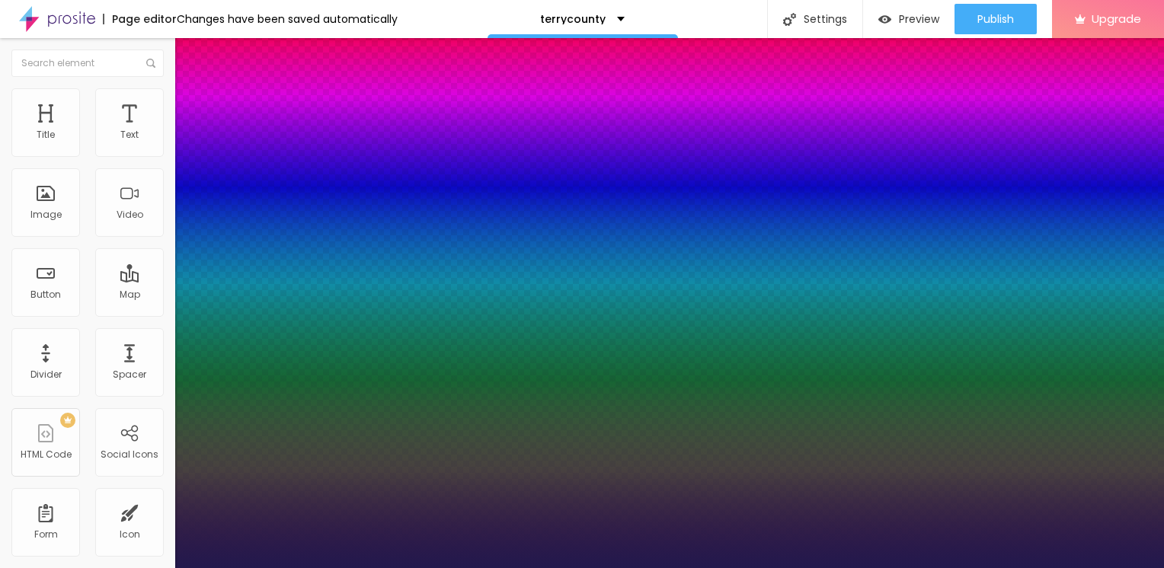
type input "1"
type input "14"
type input "1"
type input "15"
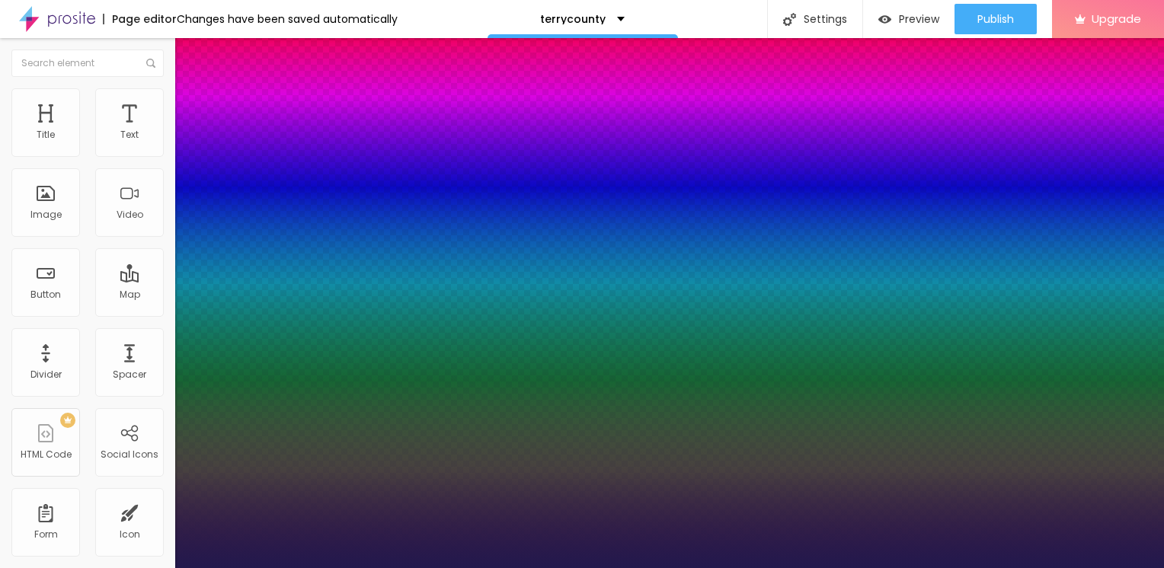
type input "15"
type input "1"
type input "16"
type input "1"
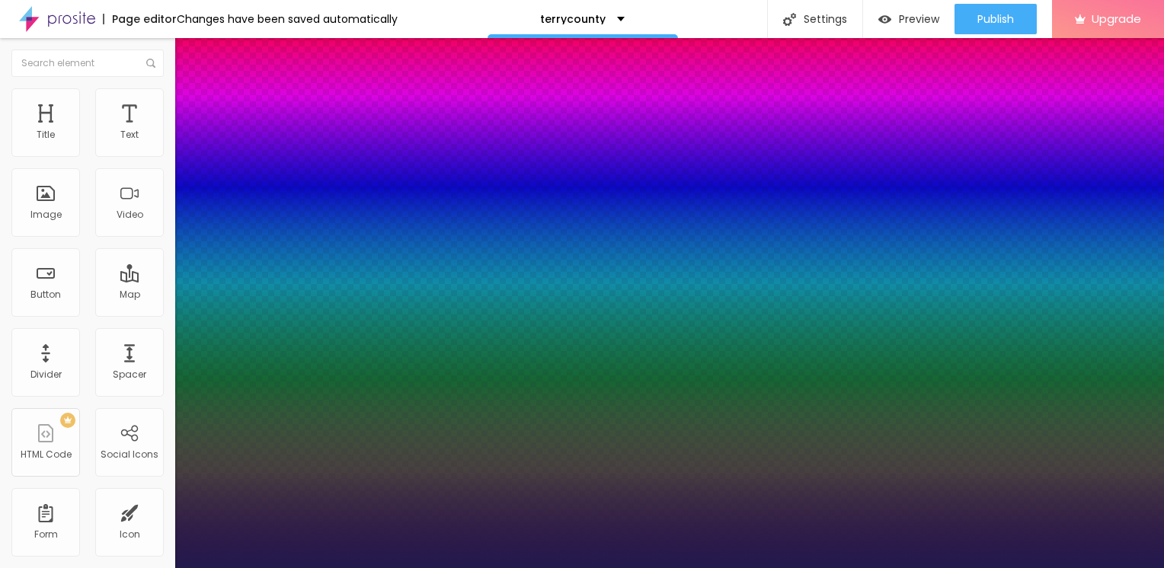
type input "22"
type input "1"
type input "23"
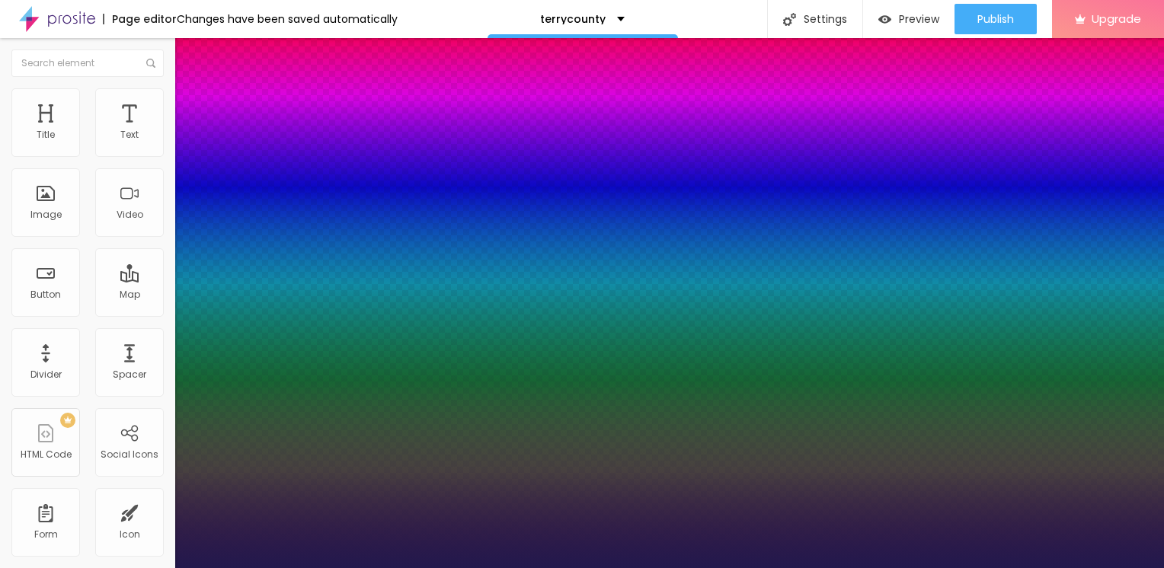
type input "1"
type input "24"
type input "1"
type input "25"
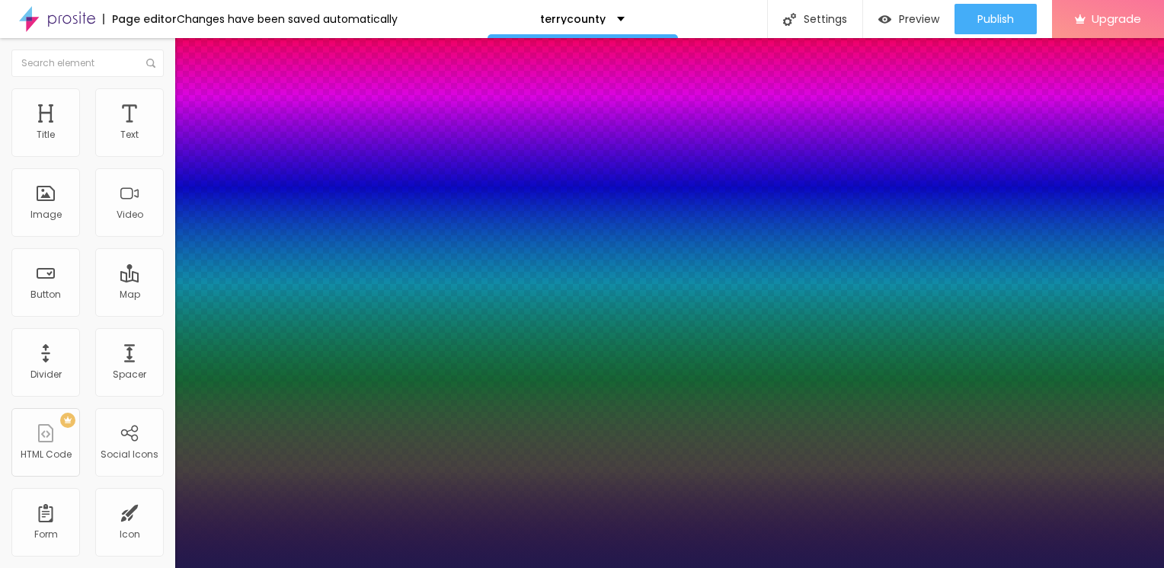
type input "25"
type input "1"
type input "26"
type input "1"
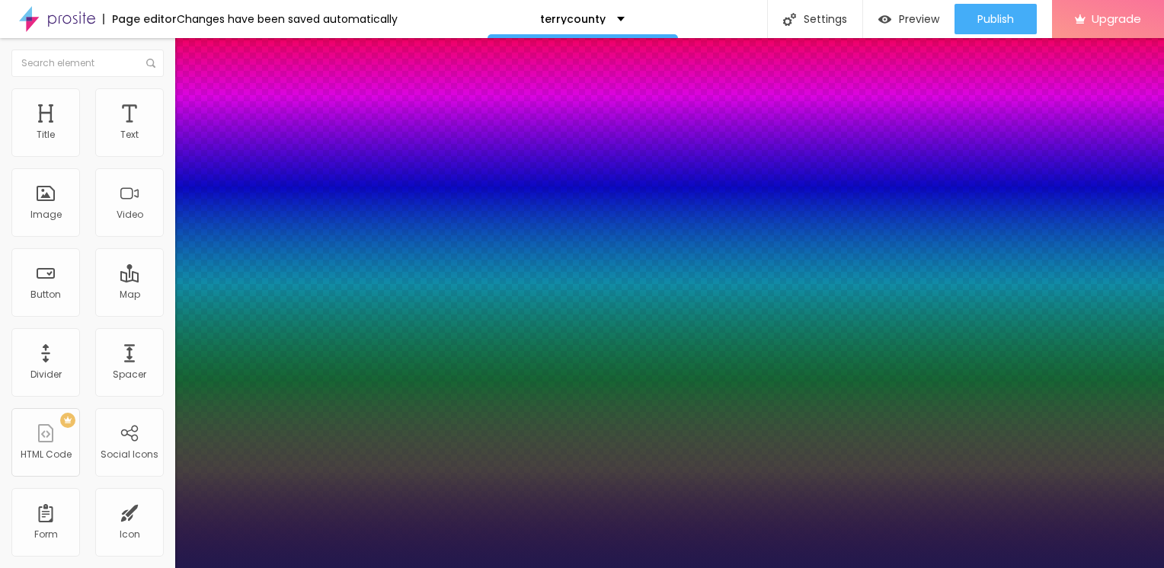
type input "25"
drag, startPoint x: 203, startPoint y: 255, endPoint x: 215, endPoint y: 263, distance: 14.2
click at [877, 567] on div at bounding box center [582, 568] width 1164 height 0
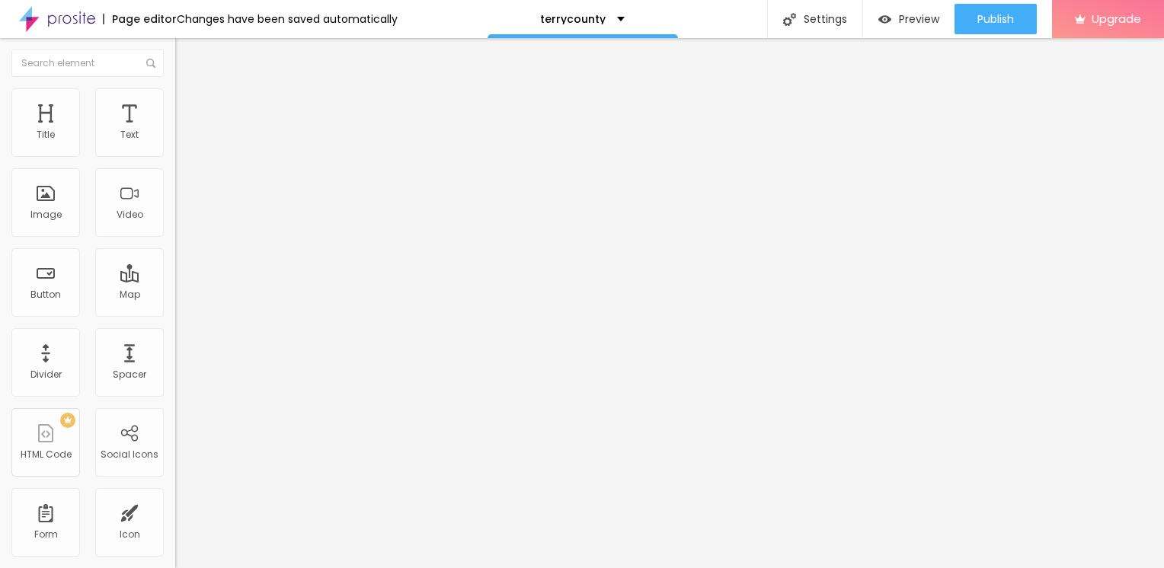
click at [187, 56] on div "Edit Text" at bounding box center [221, 55] width 69 height 12
drag, startPoint x: 65, startPoint y: 171, endPoint x: -3, endPoint y: 181, distance: 69.4
click at [0, 181] on html "Page editor Changes have been saved automatically terrycounty Settings Page set…" at bounding box center [582, 284] width 1164 height 568
paste input "→ VIEW DOCUMENT HERE"
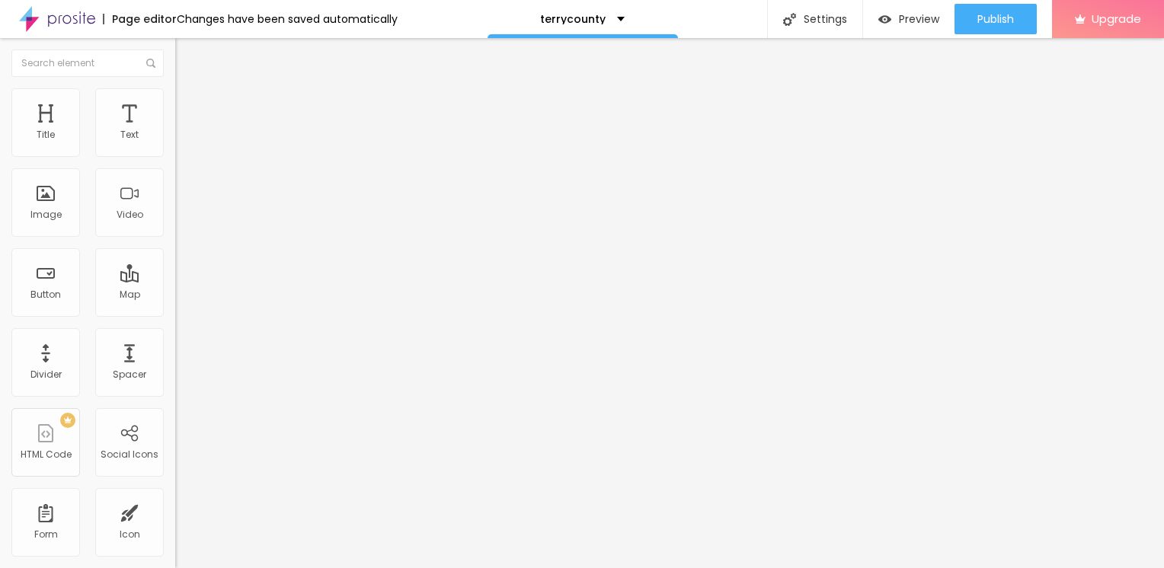
scroll to position [0, 0]
click at [175, 314] on input "https://" at bounding box center [266, 306] width 183 height 15
drag, startPoint x: 62, startPoint y: 317, endPoint x: 0, endPoint y: 317, distance: 62.4
click at [0, 317] on html "Page editor Changes have been saved automatically terrycounty Settings Page set…" at bounding box center [582, 284] width 1164 height 568
paste input "[URL][DOMAIN_NAME]"
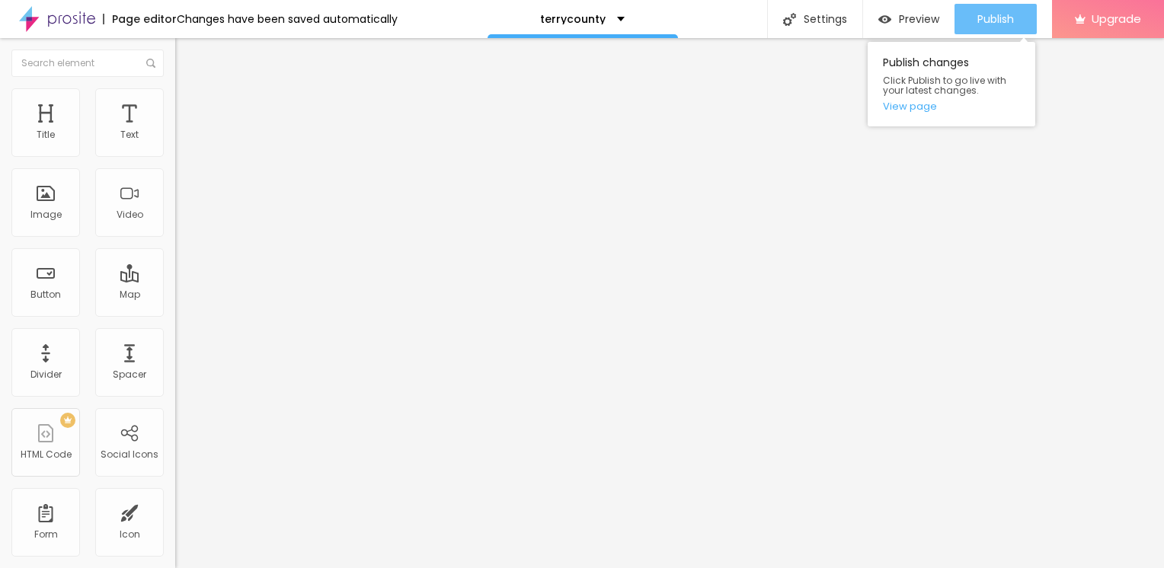
click at [995, 18] on span "Publish" at bounding box center [995, 19] width 37 height 12
